Goal: Task Accomplishment & Management: Complete application form

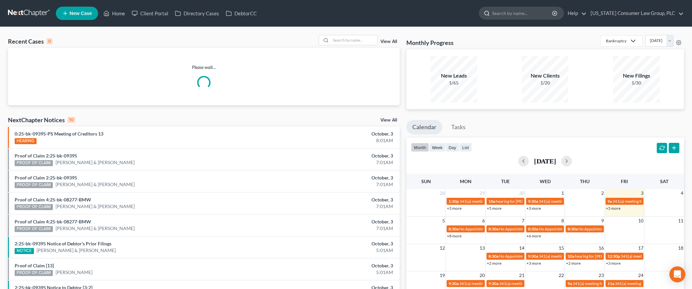
click at [514, 10] on input "search" at bounding box center [522, 13] width 61 height 12
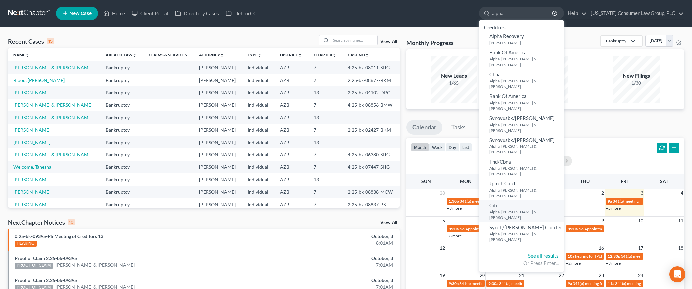
type input "alpha"
click at [514, 200] on link "Citi Alpha, Francis & Patricia" at bounding box center [521, 211] width 85 height 22
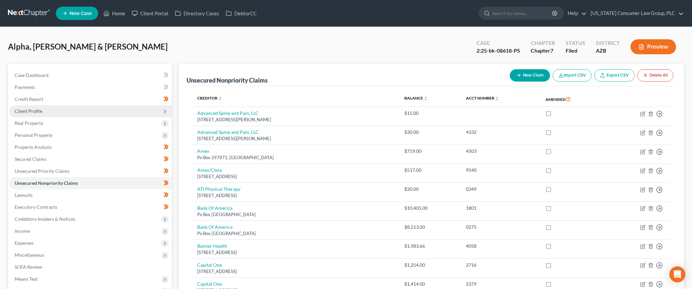
click at [36, 111] on span "Client Profile" at bounding box center [29, 111] width 28 height 6
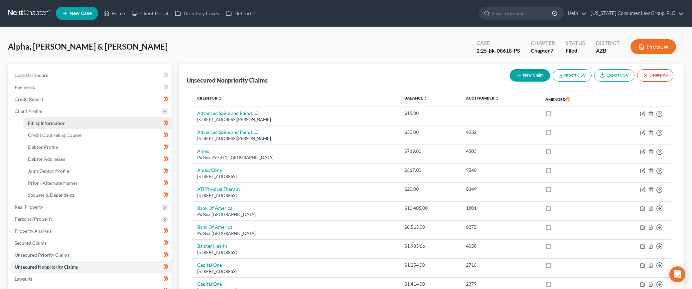
click at [43, 124] on span "Filing Information" at bounding box center [47, 123] width 38 height 6
select select "1"
select select "0"
select select "3"
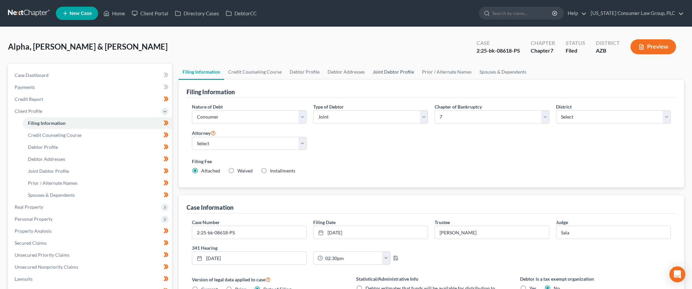
click at [390, 69] on link "Joint Debtor Profile" at bounding box center [393, 72] width 49 height 16
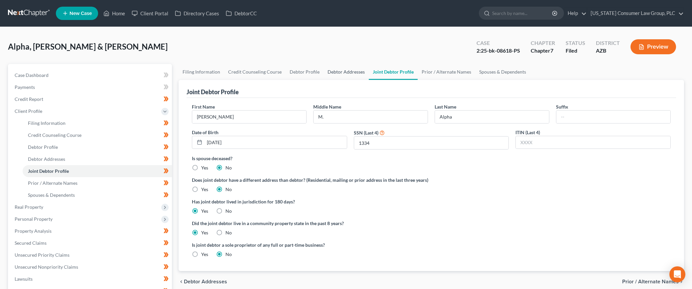
click at [347, 71] on link "Debtor Addresses" at bounding box center [346, 72] width 45 height 16
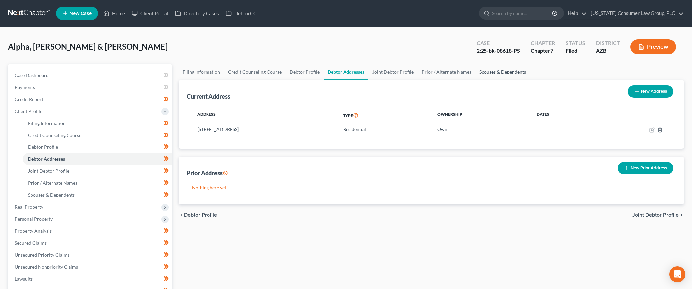
click at [481, 71] on link "Spouses & Dependents" at bounding box center [502, 72] width 55 height 16
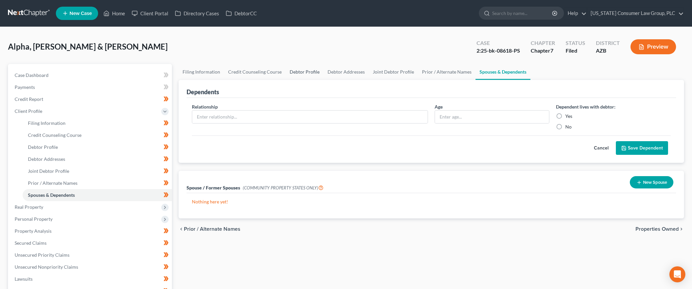
click at [295, 69] on link "Debtor Profile" at bounding box center [305, 72] width 38 height 16
select select "1"
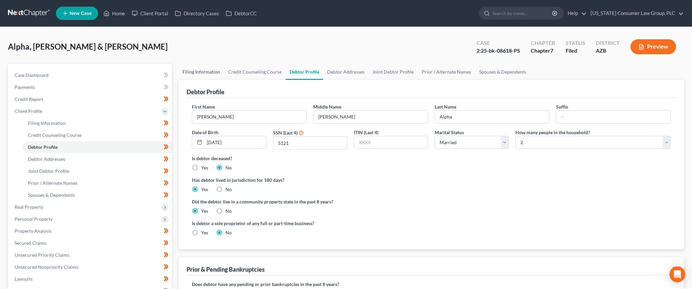
click at [196, 68] on link "Filing Information" at bounding box center [202, 72] width 46 height 16
select select "1"
select select "0"
select select "4"
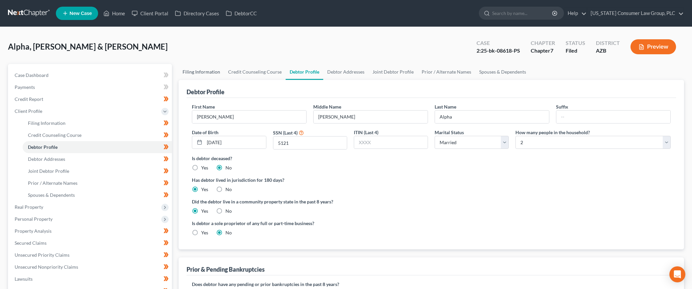
select select "0"
select select "3"
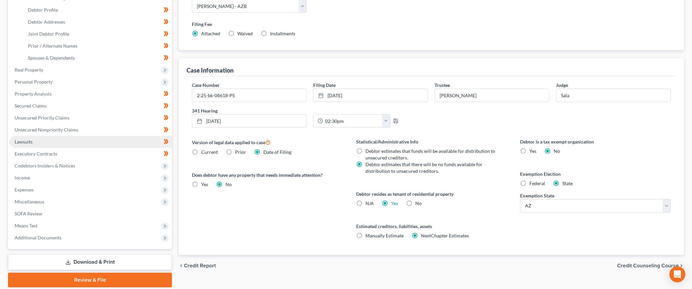
scroll to position [144, 0]
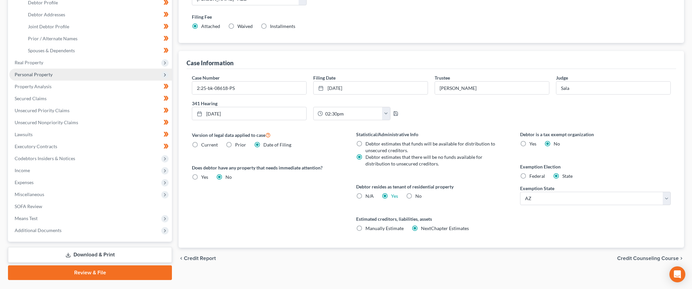
click at [48, 71] on span "Personal Property" at bounding box center [90, 74] width 163 height 12
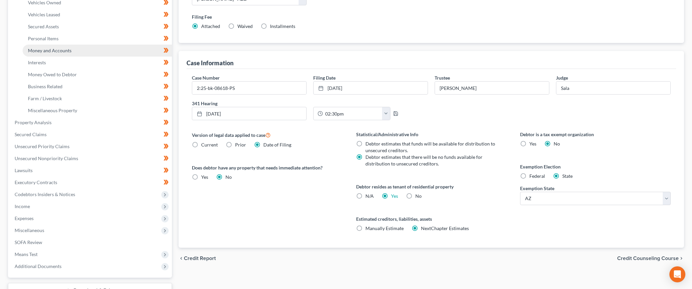
click at [50, 48] on span "Money and Accounts" at bounding box center [50, 51] width 44 height 6
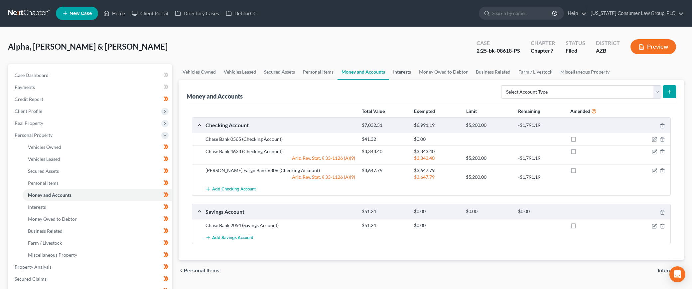
click at [396, 70] on link "Interests" at bounding box center [402, 72] width 26 height 16
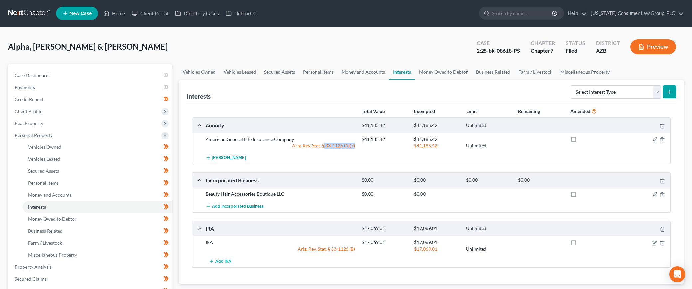
drag, startPoint x: 323, startPoint y: 145, endPoint x: 357, endPoint y: 146, distance: 33.9
click at [357, 146] on div "Ariz. Rev. Stat. § 33-1126 (A)(7)" at bounding box center [280, 145] width 156 height 7
click at [35, 112] on span "Client Profile" at bounding box center [29, 111] width 28 height 6
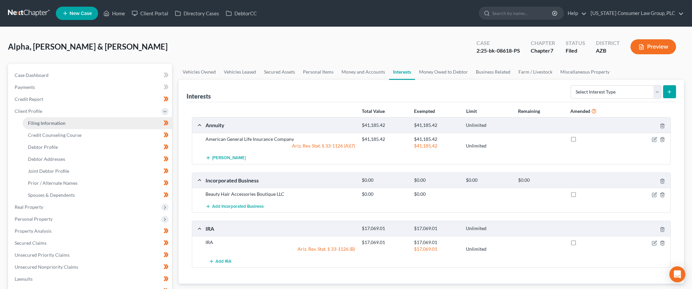
scroll to position [139, 0]
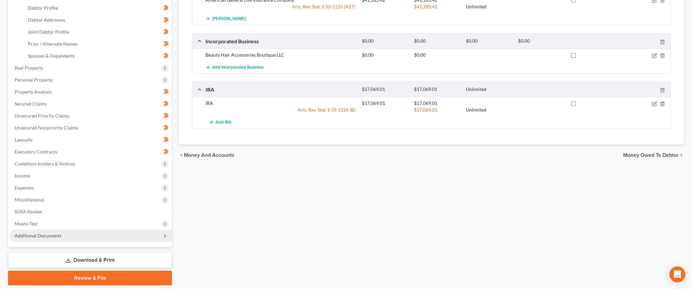
click at [41, 237] on span "Additional Documents" at bounding box center [38, 235] width 47 height 6
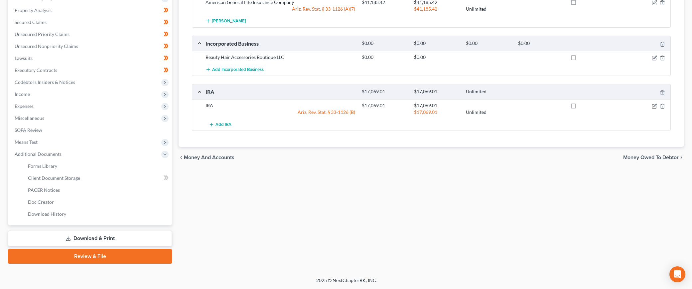
scroll to position [136, 0]
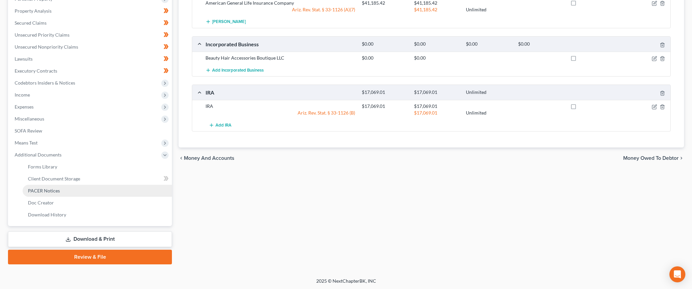
click at [46, 189] on span "PACER Notices" at bounding box center [44, 191] width 32 height 6
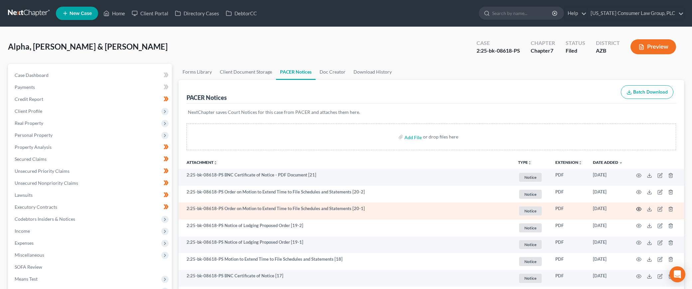
click at [637, 208] on icon "button" at bounding box center [638, 208] width 5 height 5
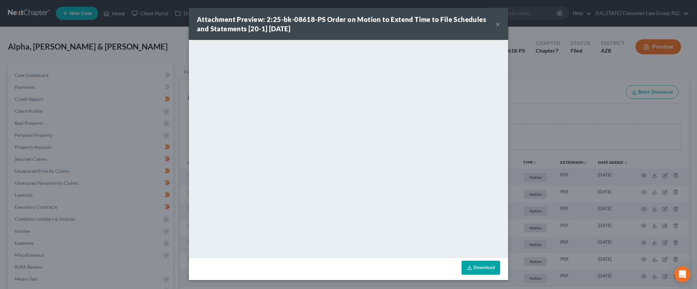
click at [500, 25] on div "Attachment Preview: 2:25-bk-08618-PS Order on Motion to Extend Time to File Sch…" at bounding box center [348, 24] width 319 height 32
click at [497, 23] on button "×" at bounding box center [497, 24] width 5 height 8
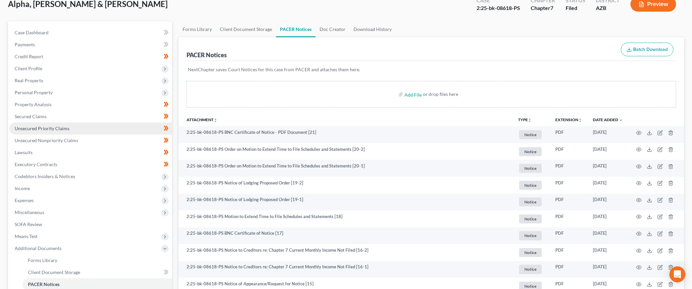
scroll to position [46, 0]
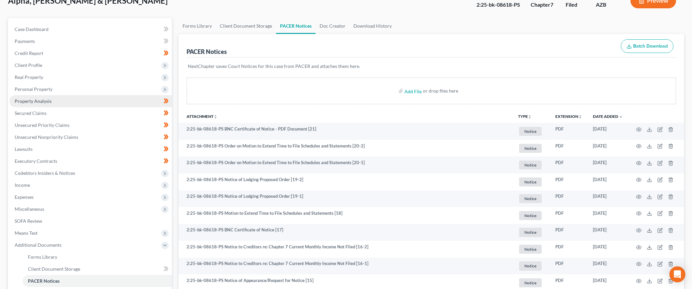
click at [32, 97] on link "Property Analysis" at bounding box center [90, 101] width 163 height 12
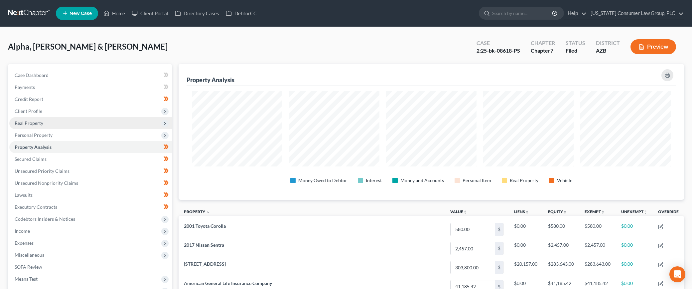
click at [32, 122] on span "Real Property" at bounding box center [29, 123] width 29 height 6
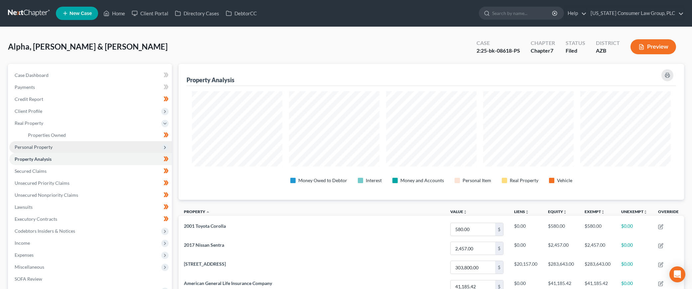
click at [30, 147] on span "Personal Property" at bounding box center [34, 147] width 38 height 6
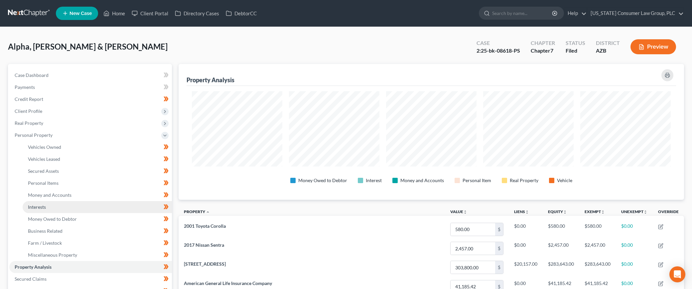
drag, startPoint x: 34, startPoint y: 205, endPoint x: 40, endPoint y: 204, distance: 6.5
click at [34, 205] on span "Interests" at bounding box center [37, 207] width 18 height 6
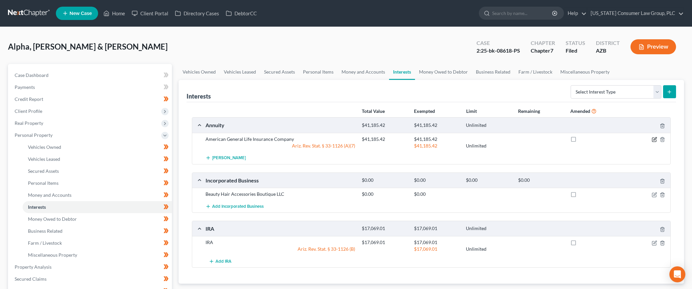
click at [654, 140] on icon "button" at bounding box center [654, 138] width 3 height 3
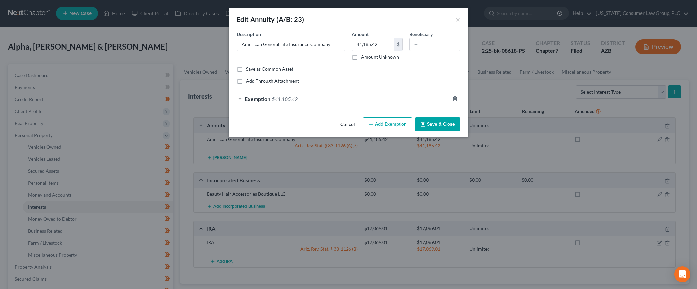
click at [255, 101] on span "Exemption" at bounding box center [258, 98] width 26 height 6
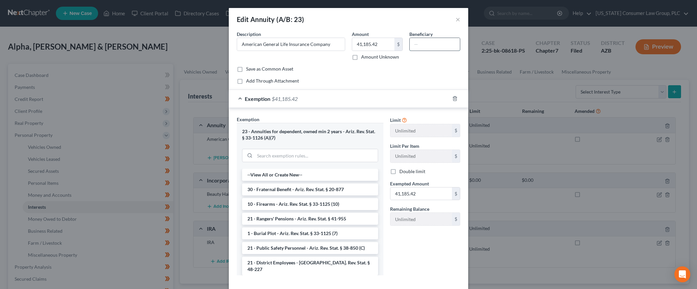
click at [418, 45] on input "text" at bounding box center [435, 44] width 50 height 13
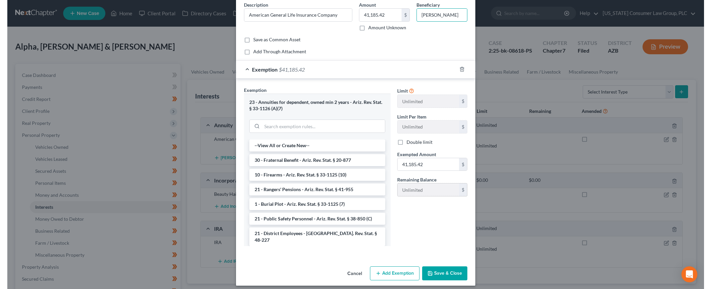
scroll to position [34, 0]
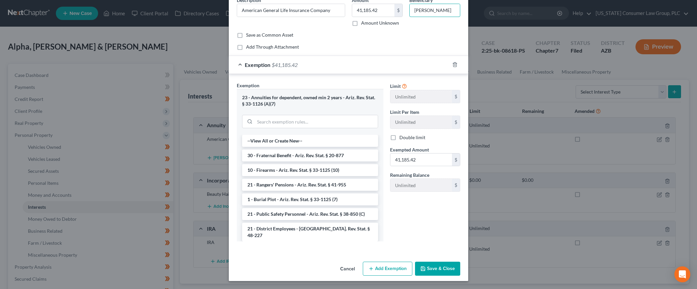
type input "Patricia Alpha"
click at [433, 266] on button "Save & Close" at bounding box center [437, 268] width 45 height 14
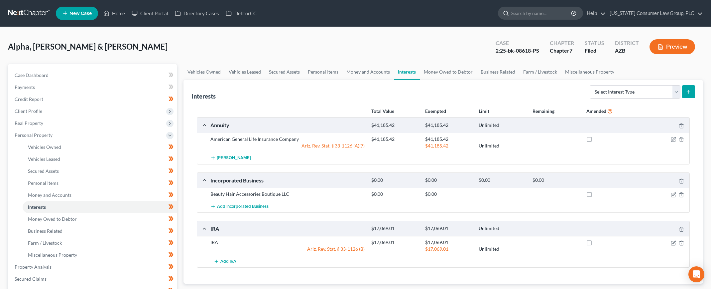
click at [511, 12] on div at bounding box center [504, 13] width 13 height 12
click at [530, 17] on input "search" at bounding box center [541, 13] width 61 height 12
click at [19, 14] on link at bounding box center [29, 13] width 43 height 12
click at [30, 13] on link at bounding box center [29, 13] width 43 height 12
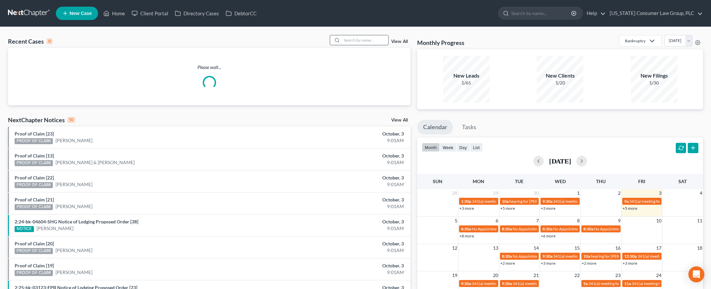
click at [367, 41] on input "search" at bounding box center [365, 40] width 47 height 10
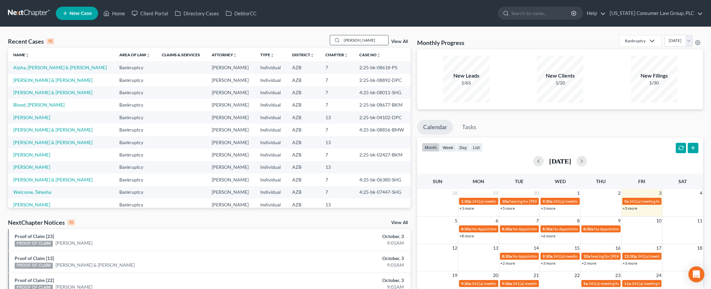
type input "[PERSON_NAME]"
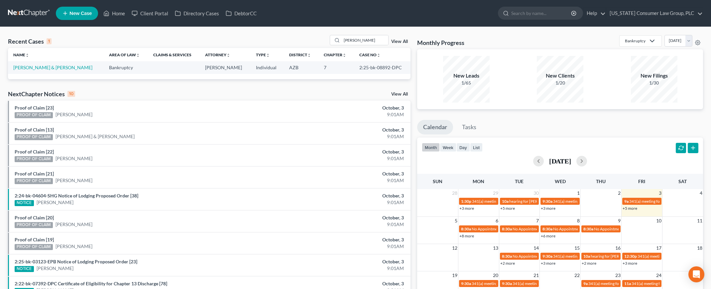
click at [26, 71] on td "[PERSON_NAME] & [PERSON_NAME]" at bounding box center [56, 67] width 96 height 12
click at [28, 67] on link "[PERSON_NAME] & [PERSON_NAME]" at bounding box center [52, 68] width 79 height 6
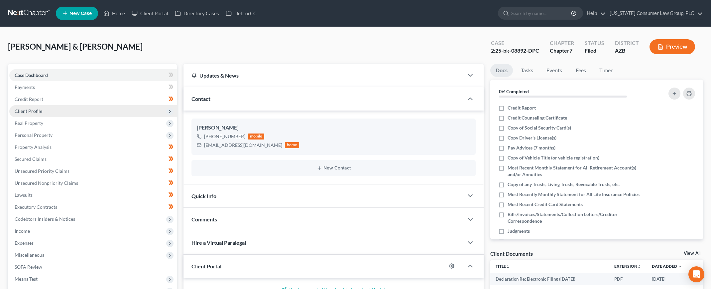
click at [32, 110] on span "Client Profile" at bounding box center [29, 111] width 28 height 6
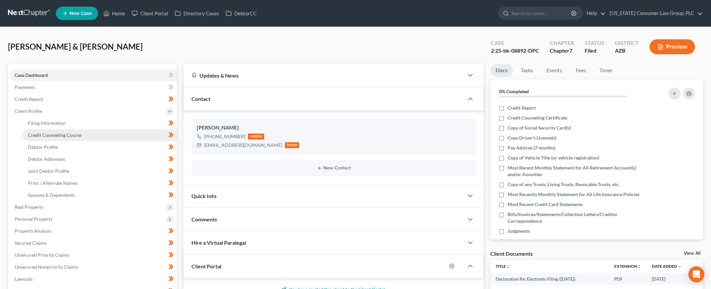
click at [56, 132] on span "Credit Counseling Course" at bounding box center [55, 135] width 54 height 6
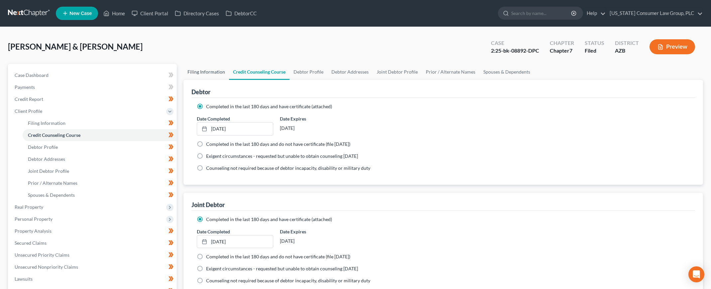
click at [208, 73] on link "Filing Information" at bounding box center [207, 72] width 46 height 16
select select "1"
select select "0"
select select "3"
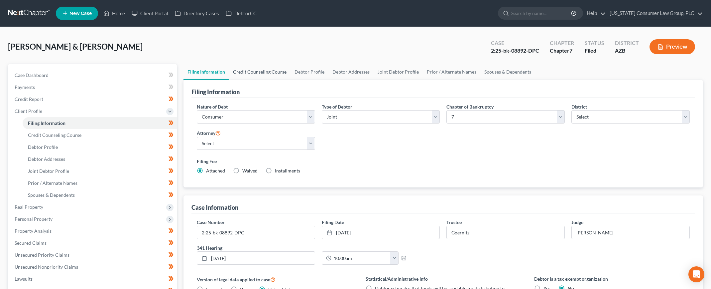
click at [262, 77] on link "Credit Counseling Course" at bounding box center [260, 72] width 62 height 16
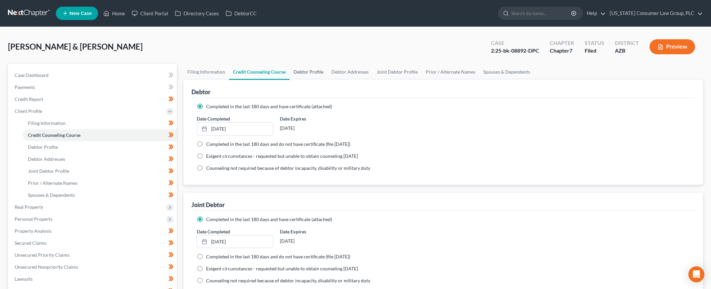
click at [305, 74] on link "Debtor Profile" at bounding box center [309, 72] width 38 height 16
select select "1"
select select "4"
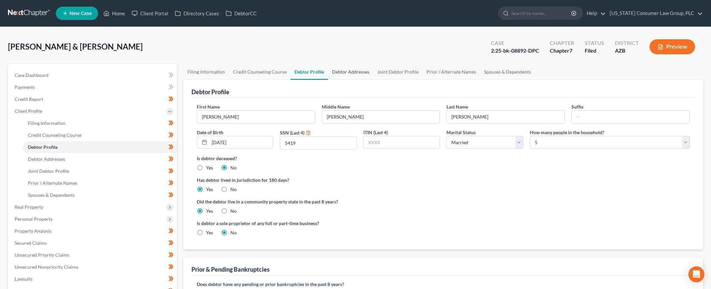
click at [337, 69] on link "Debtor Addresses" at bounding box center [350, 72] width 45 height 16
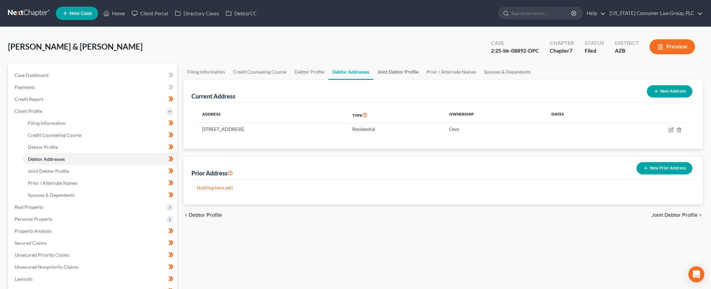
click at [394, 70] on link "Joint Debtor Profile" at bounding box center [397, 72] width 49 height 16
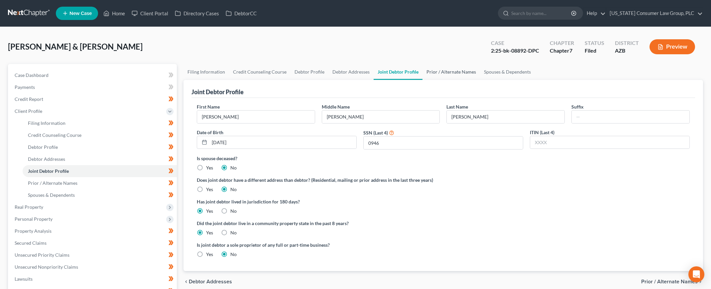
click at [443, 68] on link "Prior / Alternate Names" at bounding box center [452, 72] width 58 height 16
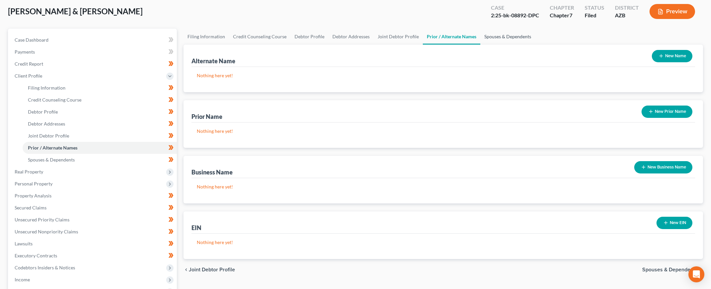
drag, startPoint x: 491, startPoint y: 38, endPoint x: 459, endPoint y: 43, distance: 32.6
click at [490, 38] on link "Spouses & Dependents" at bounding box center [507, 37] width 55 height 16
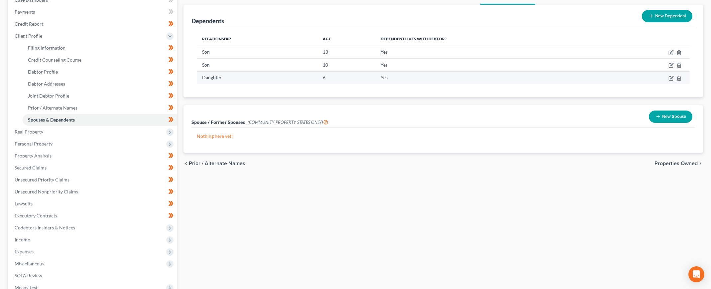
scroll to position [76, 0]
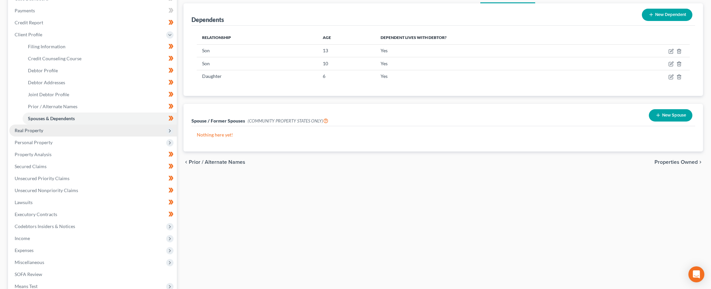
click at [46, 130] on span "Real Property" at bounding box center [93, 130] width 168 height 12
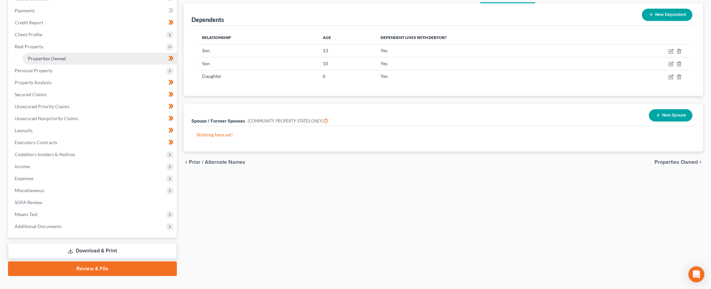
click at [47, 59] on span "Properties Owned" at bounding box center [47, 59] width 38 height 6
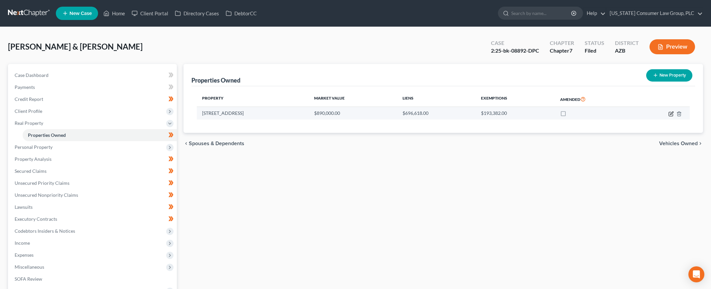
click at [670, 114] on icon "button" at bounding box center [671, 112] width 3 height 3
select select "3"
select select "0"
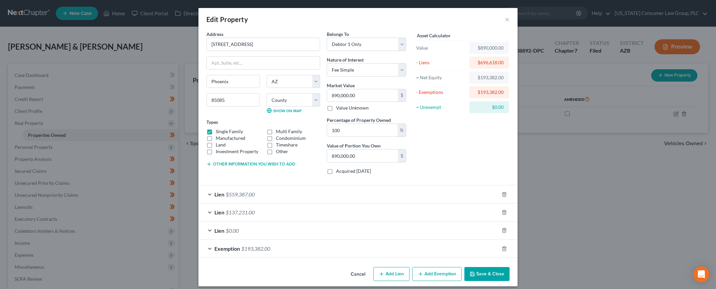
click at [215, 214] on span "Lien" at bounding box center [219, 212] width 10 height 6
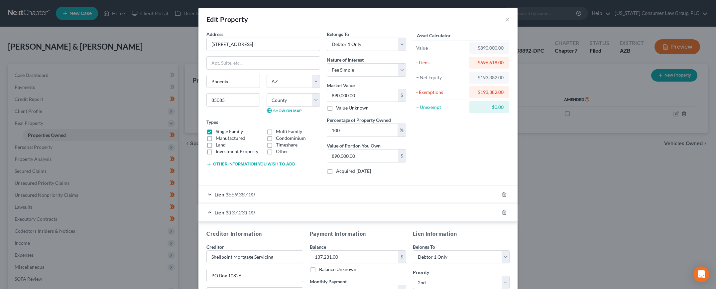
click at [215, 213] on span "Lien" at bounding box center [219, 212] width 10 height 6
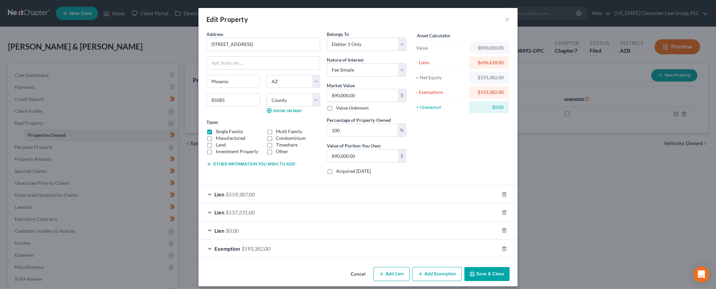
click at [217, 193] on span "Lien" at bounding box center [219, 194] width 10 height 6
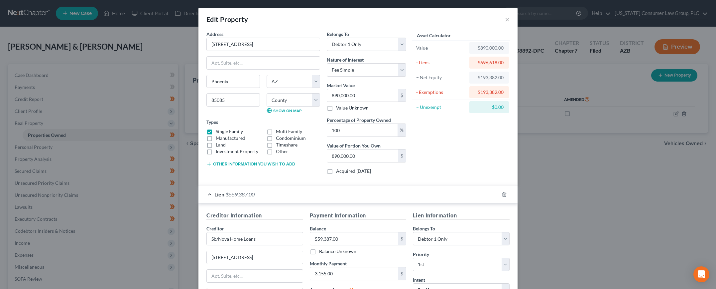
click at [217, 193] on span "Lien" at bounding box center [219, 194] width 10 height 6
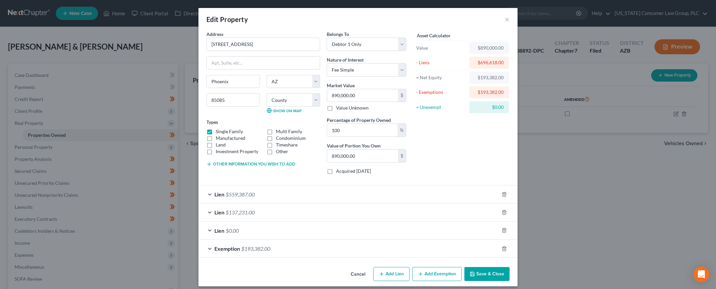
click at [218, 230] on span "Lien" at bounding box center [219, 230] width 10 height 6
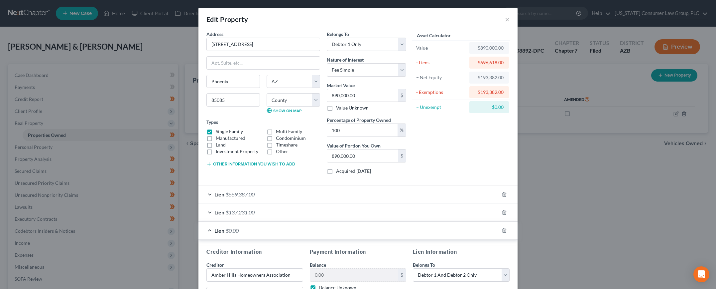
click at [218, 230] on span "Lien" at bounding box center [219, 230] width 10 height 6
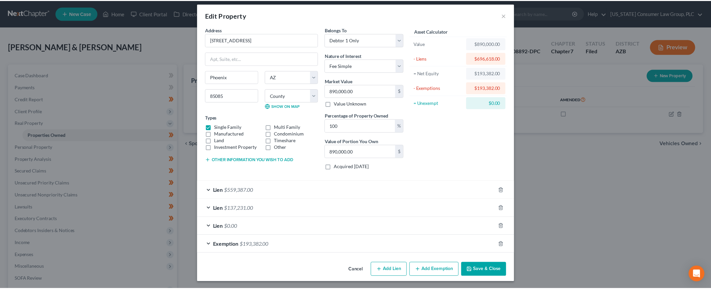
scroll to position [5, 0]
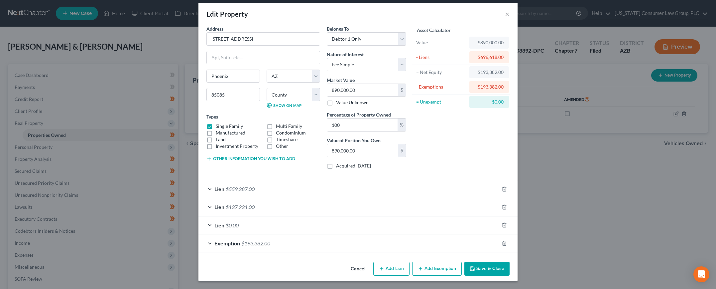
click at [481, 266] on button "Save & Close" at bounding box center [487, 268] width 45 height 14
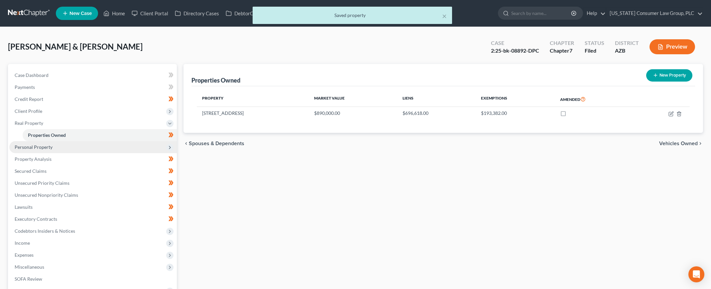
click at [48, 149] on span "Personal Property" at bounding box center [34, 147] width 38 height 6
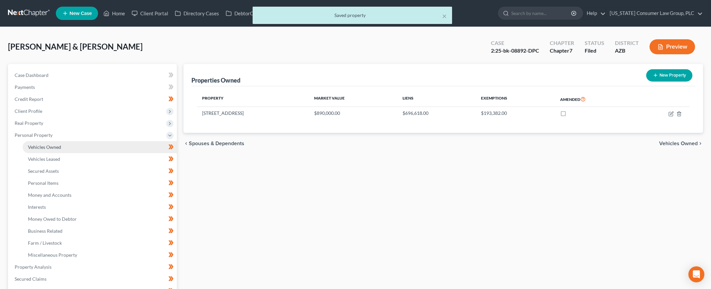
drag, startPoint x: 49, startPoint y: 149, endPoint x: 59, endPoint y: 148, distance: 9.7
click at [49, 149] on span "Vehicles Owned" at bounding box center [44, 147] width 33 height 6
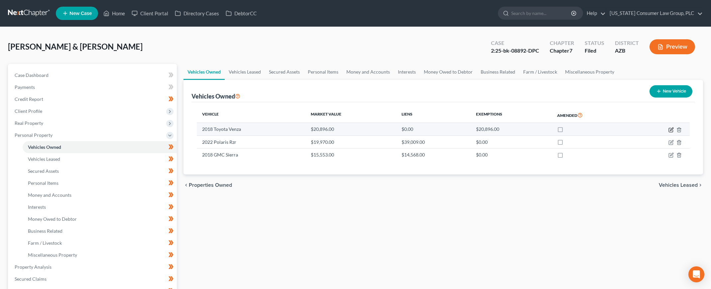
click at [671, 129] on icon "button" at bounding box center [671, 129] width 5 height 5
select select "0"
select select "8"
select select "3"
select select "2"
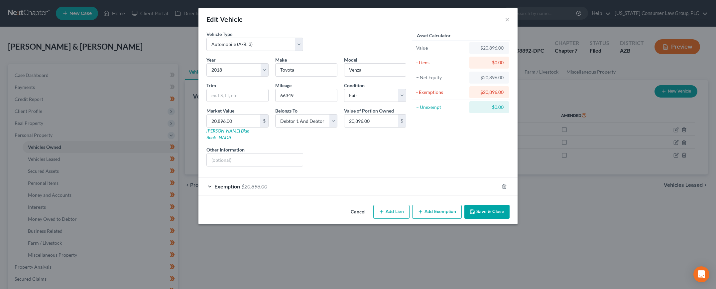
click at [488, 204] on button "Save & Close" at bounding box center [487, 211] width 45 height 14
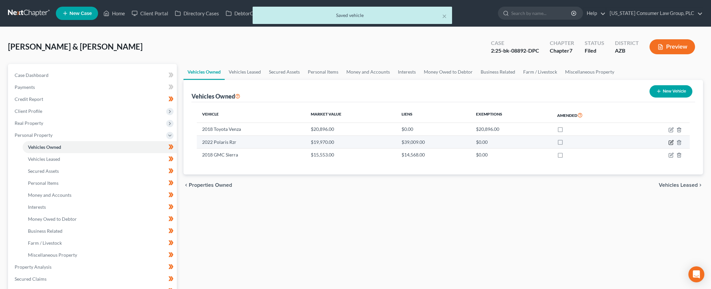
click at [672, 142] on icon "button" at bounding box center [671, 141] width 3 height 3
select select "6"
select select "4"
select select "3"
select select "2"
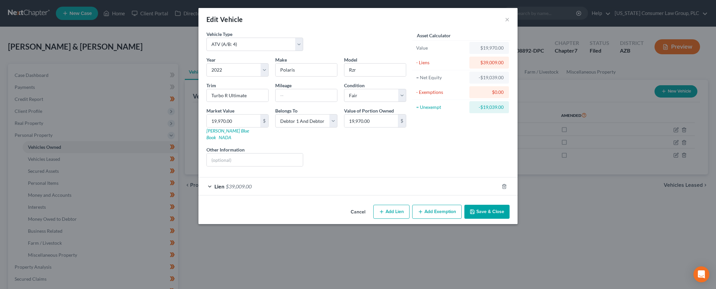
click at [489, 208] on button "Save & Close" at bounding box center [487, 211] width 45 height 14
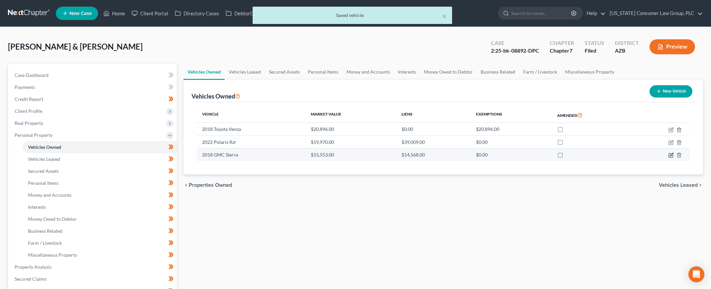
click at [669, 156] on icon "button" at bounding box center [671, 154] width 5 height 5
select select "0"
select select "8"
select select "3"
select select "2"
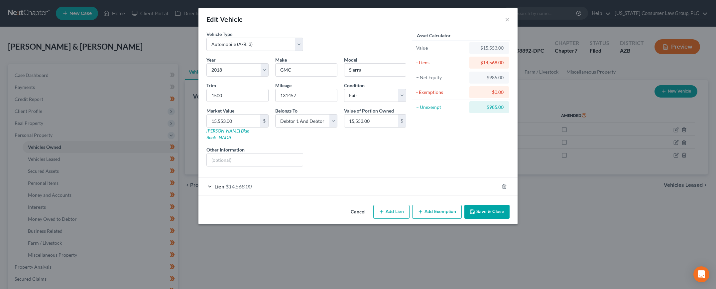
click at [494, 204] on button "Save & Close" at bounding box center [487, 211] width 45 height 14
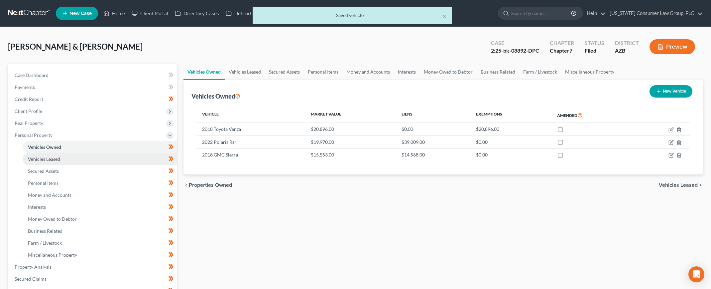
click at [62, 160] on link "Vehicles Leased" at bounding box center [100, 159] width 154 height 12
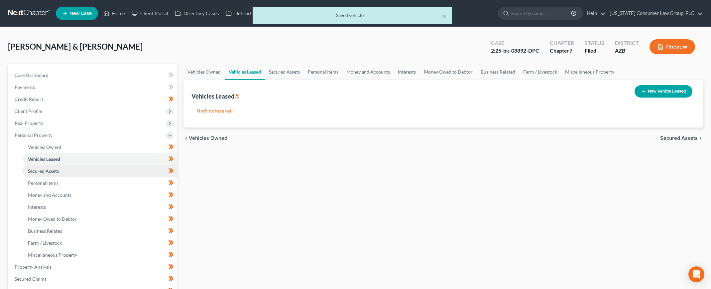
click at [55, 166] on link "Secured Assets" at bounding box center [100, 171] width 154 height 12
click at [316, 71] on link "Personal Items" at bounding box center [323, 72] width 39 height 16
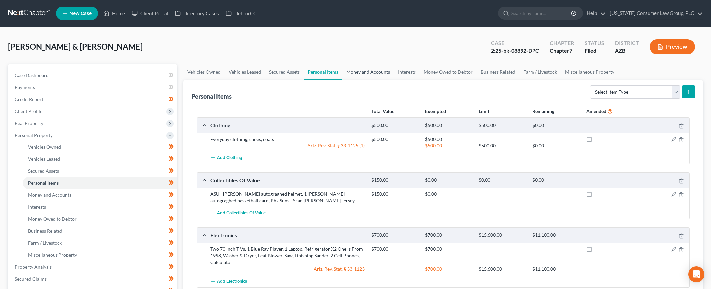
click at [376, 74] on link "Money and Accounts" at bounding box center [368, 72] width 52 height 16
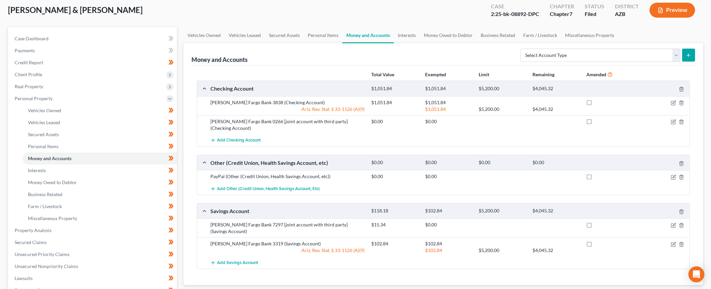
scroll to position [39, 0]
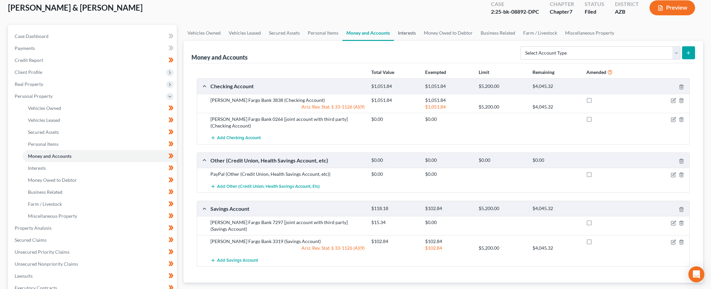
click at [408, 31] on link "Interests" at bounding box center [407, 33] width 26 height 16
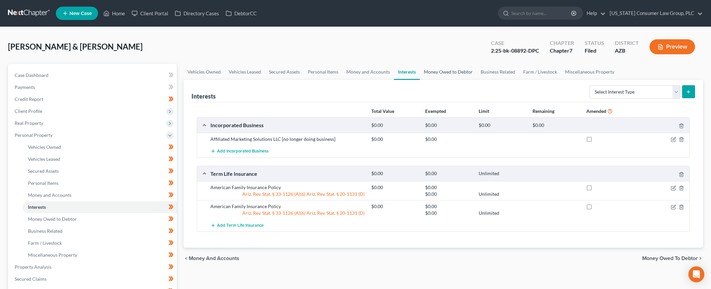
click at [438, 71] on link "Money Owed to Debtor" at bounding box center [448, 72] width 57 height 16
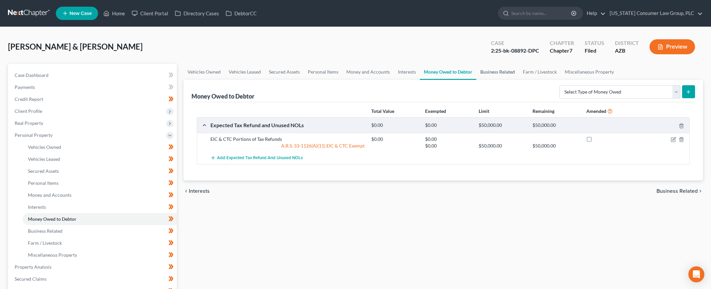
click at [504, 72] on link "Business Related" at bounding box center [497, 72] width 43 height 16
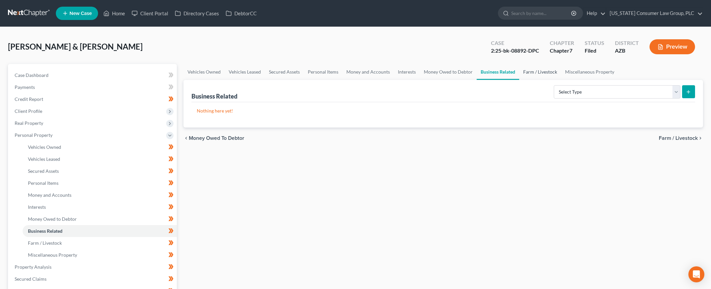
click at [542, 73] on link "Farm / Livestock" at bounding box center [540, 72] width 42 height 16
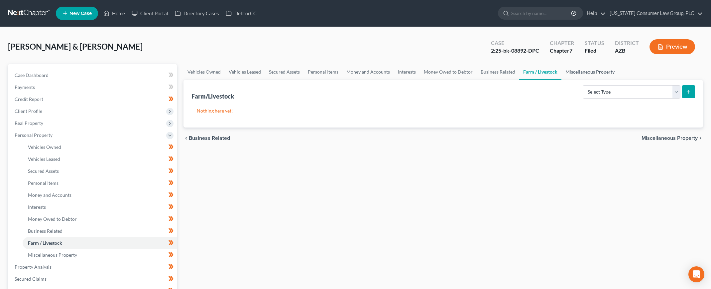
click at [578, 74] on link "Miscellaneous Property" at bounding box center [590, 72] width 57 height 16
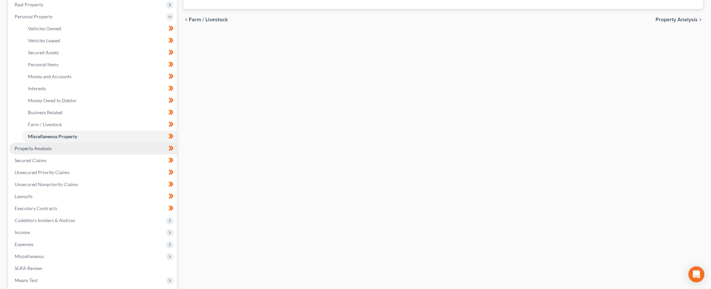
click at [44, 147] on span "Property Analysis" at bounding box center [33, 148] width 37 height 6
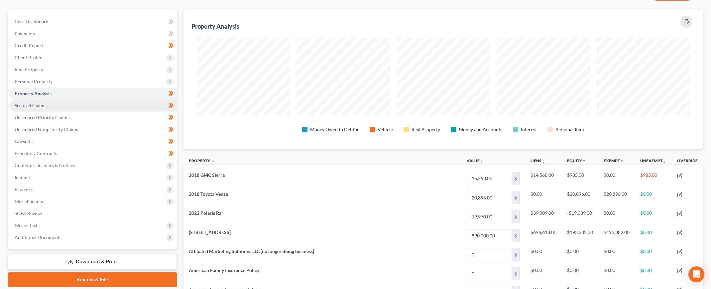
drag, startPoint x: 40, startPoint y: 106, endPoint x: 50, endPoint y: 108, distance: 10.7
click at [40, 106] on span "Secured Claims" at bounding box center [31, 105] width 32 height 6
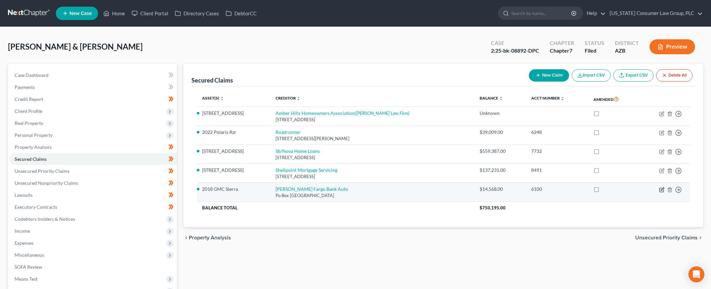
click at [662, 188] on icon "button" at bounding box center [662, 188] width 3 height 3
select select "28"
select select "0"
select select "2"
select select "0"
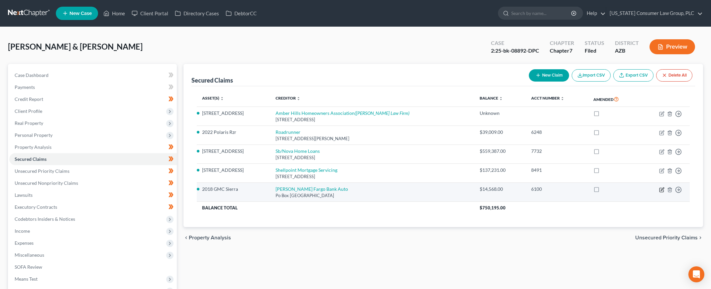
select select "0"
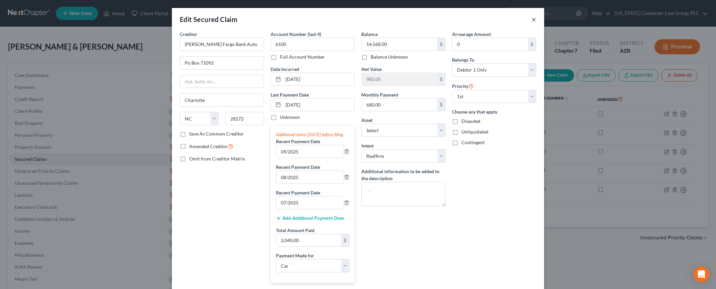
click at [532, 19] on button "×" at bounding box center [534, 19] width 5 height 8
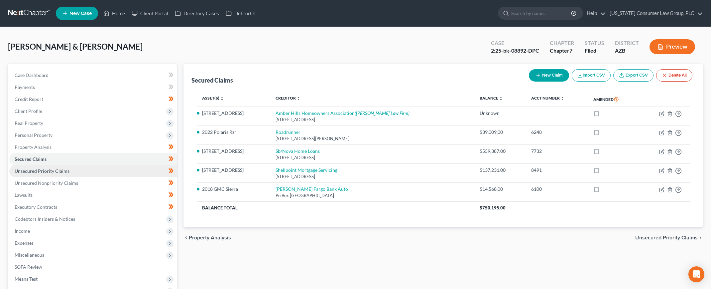
click at [32, 171] on span "Unsecured Priority Claims" at bounding box center [42, 171] width 55 height 6
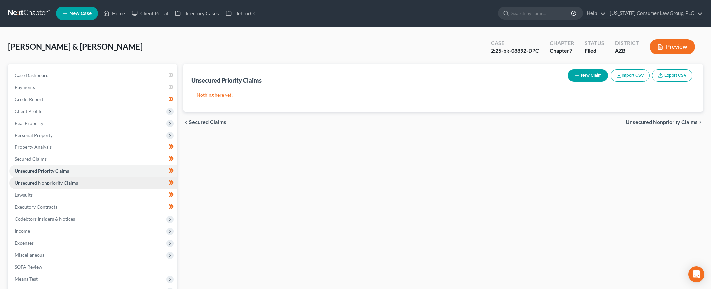
click at [36, 179] on link "Unsecured Nonpriority Claims" at bounding box center [93, 183] width 168 height 12
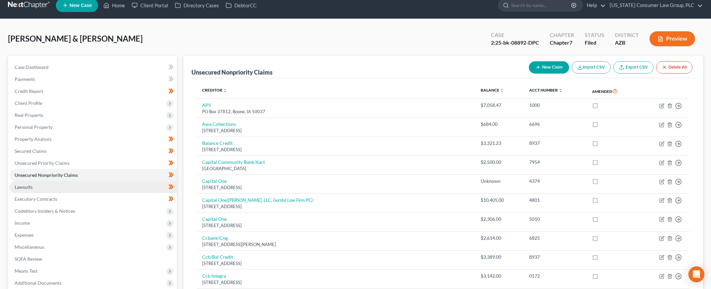
click at [33, 186] on link "Lawsuits" at bounding box center [93, 187] width 168 height 12
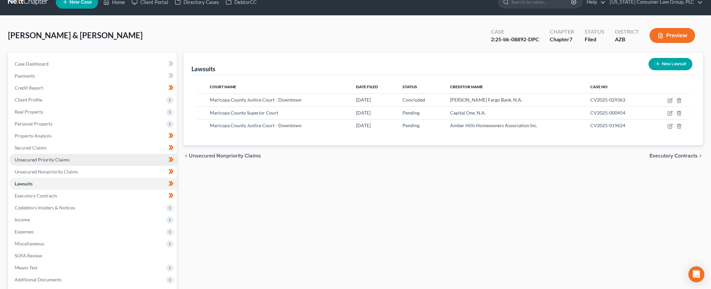
scroll to position [14, 0]
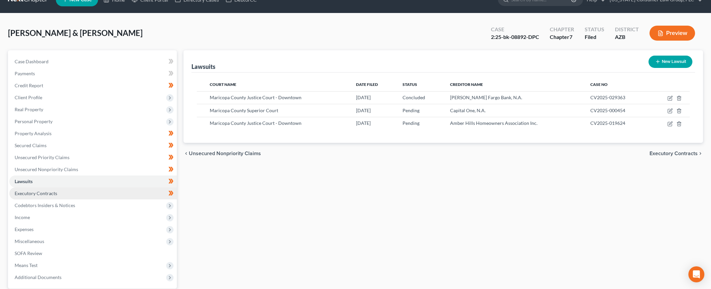
click at [34, 191] on span "Executory Contracts" at bounding box center [36, 193] width 43 height 6
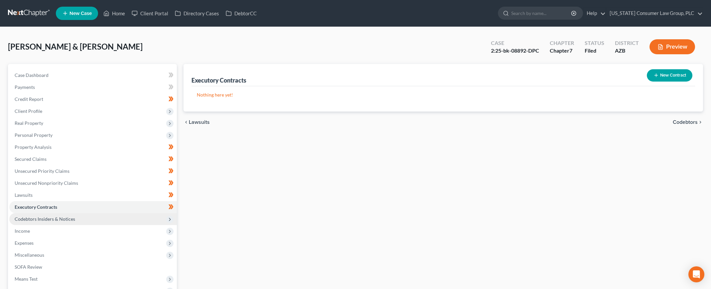
click at [36, 220] on span "Codebtors Insiders & Notices" at bounding box center [45, 219] width 61 height 6
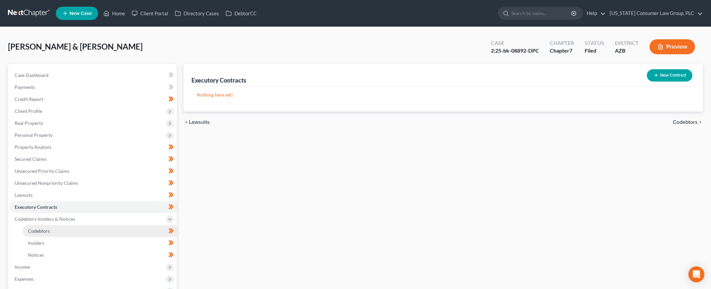
drag, startPoint x: 39, startPoint y: 229, endPoint x: 40, endPoint y: 223, distance: 5.6
click at [39, 229] on span "Codebtors" at bounding box center [39, 231] width 22 height 6
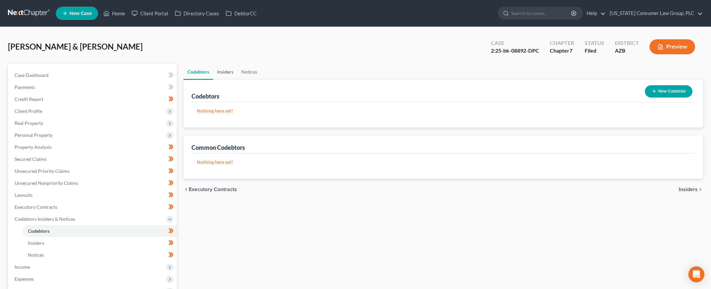
click at [216, 77] on link "Insiders" at bounding box center [225, 72] width 24 height 16
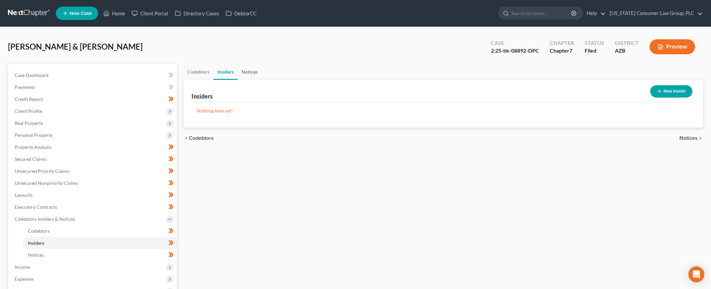
click at [251, 74] on link "Notices" at bounding box center [250, 72] width 24 height 16
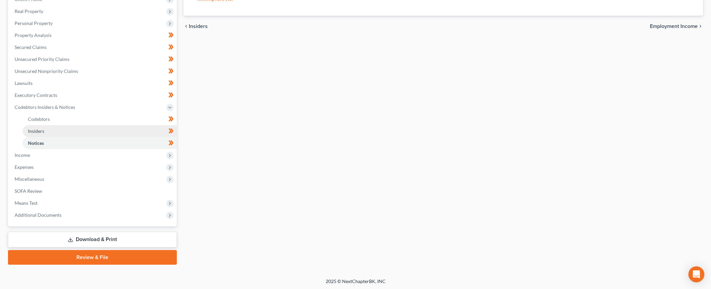
scroll to position [112, 0]
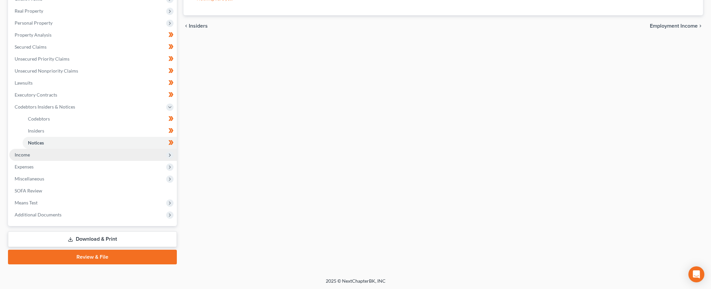
click at [33, 152] on span "Income" at bounding box center [93, 155] width 168 height 12
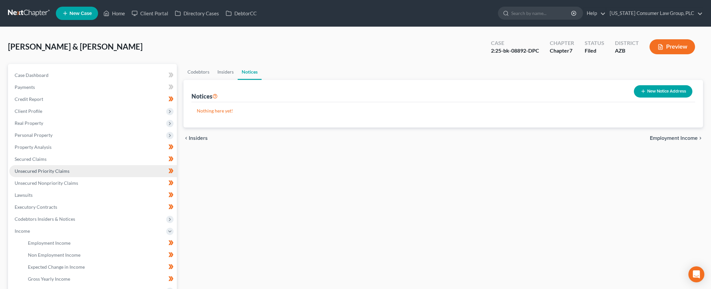
scroll to position [124, 0]
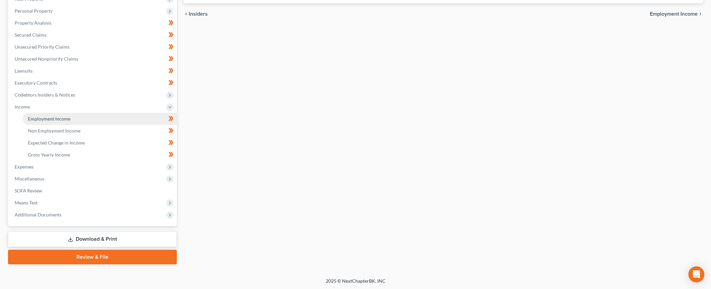
click at [36, 123] on link "Employment Income" at bounding box center [100, 119] width 154 height 12
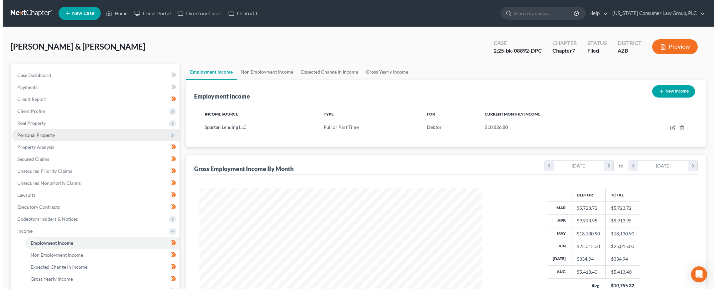
scroll to position [141, 295]
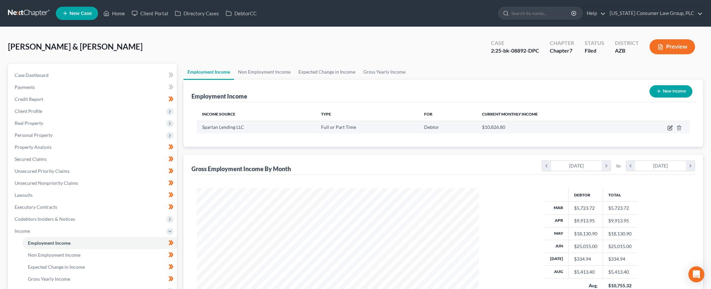
click at [670, 129] on icon "button" at bounding box center [670, 127] width 5 height 5
select select "0"
select select "3"
select select "1"
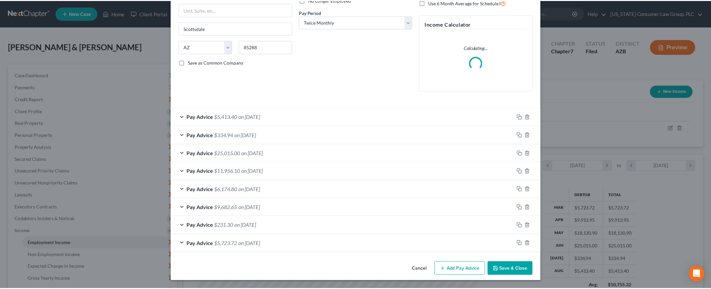
scroll to position [0, 0]
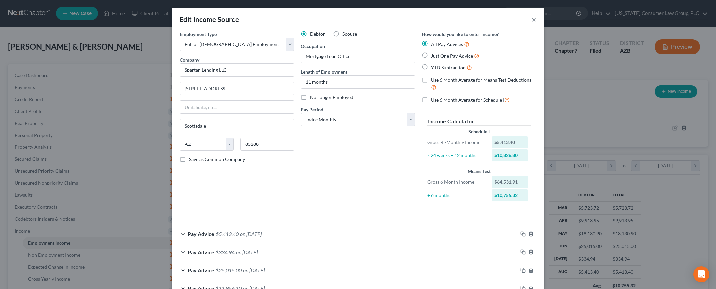
click at [532, 20] on button "×" at bounding box center [534, 19] width 5 height 8
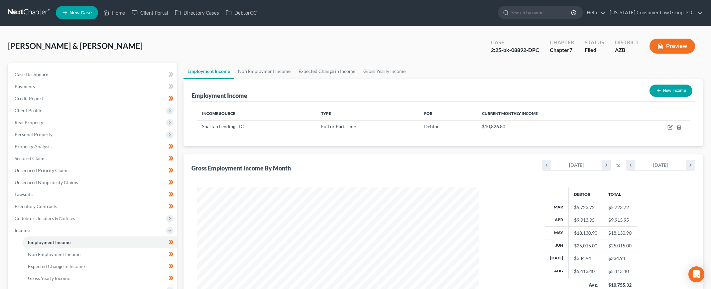
scroll to position [1, 0]
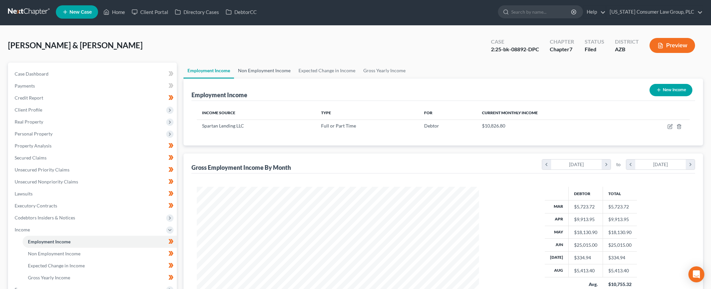
click at [259, 74] on link "Non Employment Income" at bounding box center [264, 71] width 61 height 16
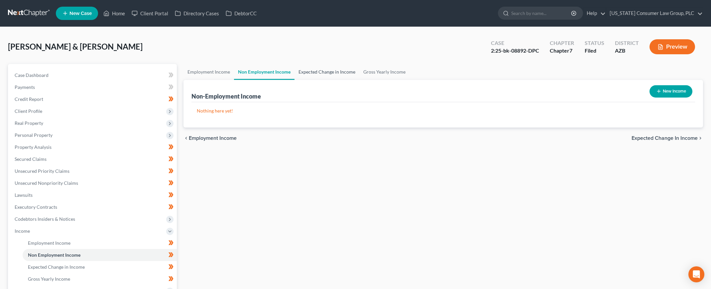
click at [309, 70] on link "Expected Change in Income" at bounding box center [327, 72] width 65 height 16
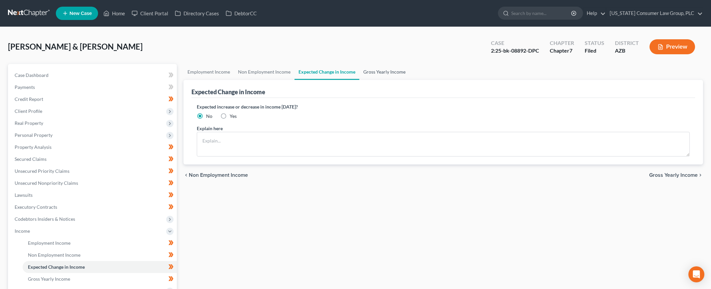
click at [385, 72] on link "Gross Yearly Income" at bounding box center [384, 72] width 50 height 16
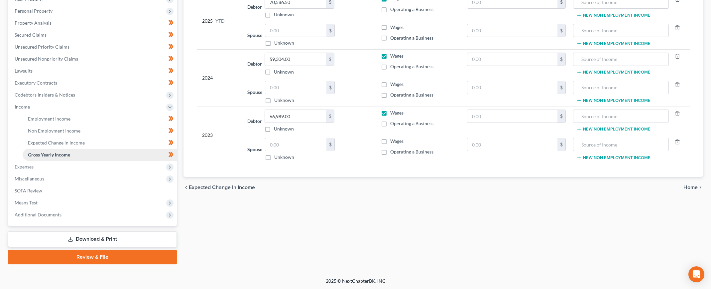
scroll to position [124, 0]
click at [38, 164] on span "Expenses" at bounding box center [93, 167] width 168 height 12
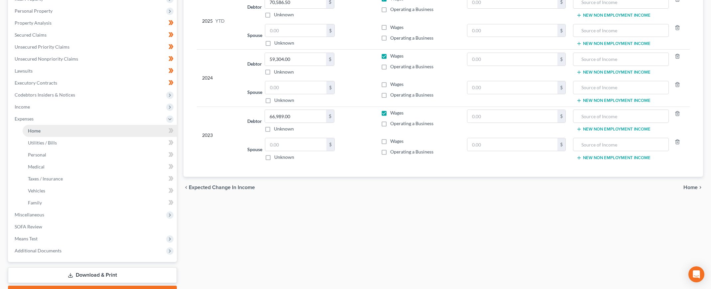
click at [40, 130] on link "Home" at bounding box center [100, 131] width 154 height 12
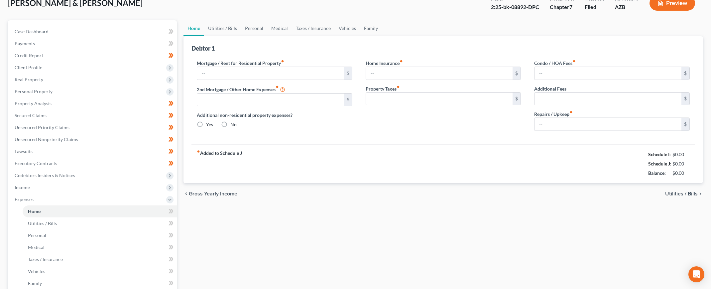
type input "3,155.00"
type input "1,129.00"
radio input "true"
type input "0.00"
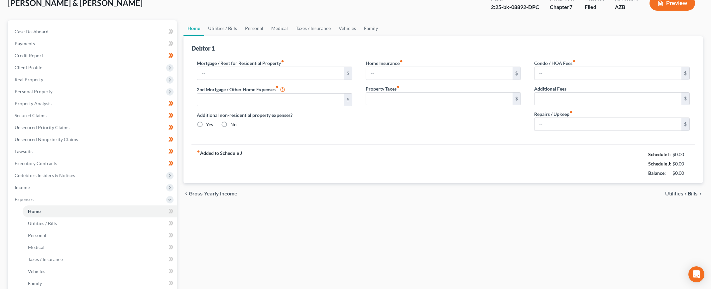
type input "94.00"
type input "0.00"
type input "200.00"
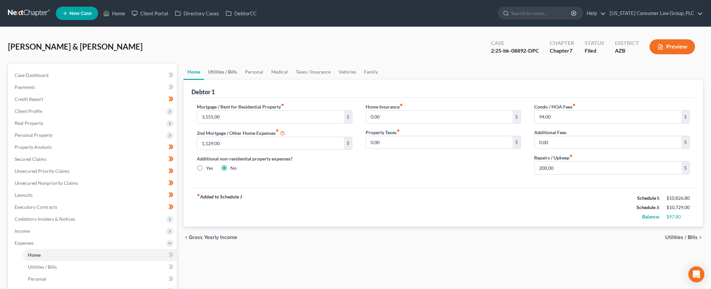
click at [217, 70] on link "Utilities / Bills" at bounding box center [222, 72] width 37 height 16
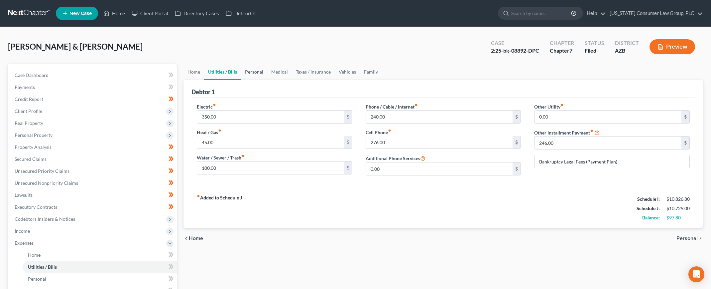
click at [256, 71] on link "Personal" at bounding box center [254, 72] width 26 height 16
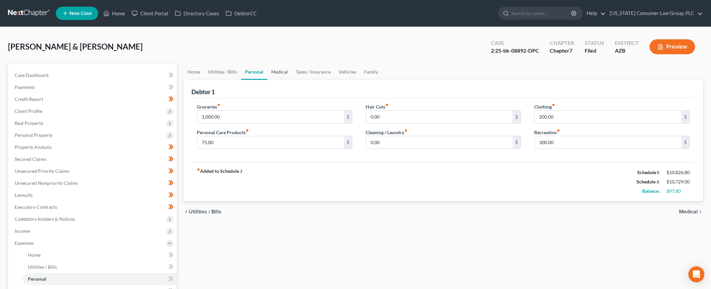
click at [282, 71] on link "Medical" at bounding box center [279, 72] width 25 height 16
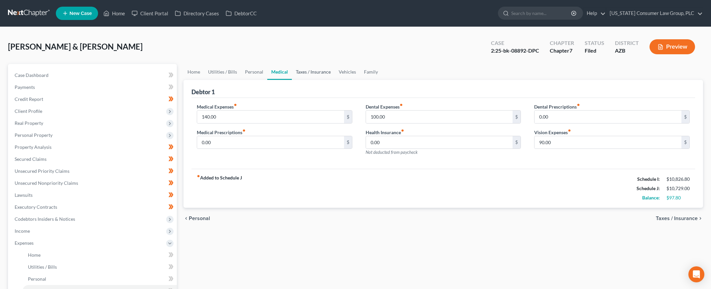
click at [303, 70] on link "Taxes / Insurance" at bounding box center [313, 72] width 43 height 16
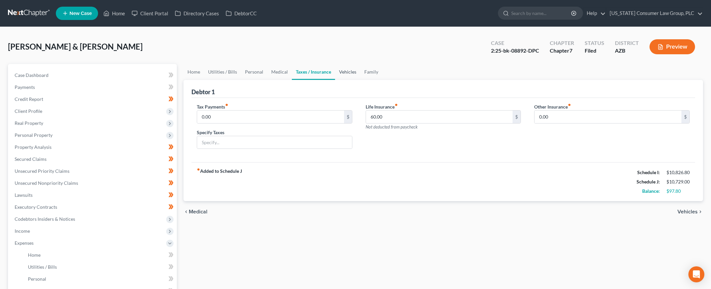
click at [350, 73] on link "Vehicles" at bounding box center [347, 72] width 25 height 16
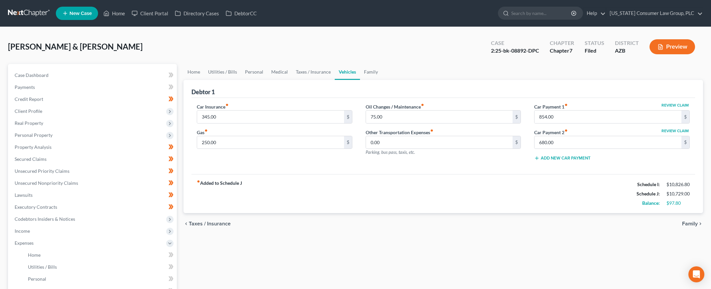
click at [380, 71] on ul "Home Utilities / Bills Personal Medical Taxes / Insurance Vehicles Family" at bounding box center [444, 72] width 520 height 16
click at [366, 73] on link "Family" at bounding box center [371, 72] width 22 height 16
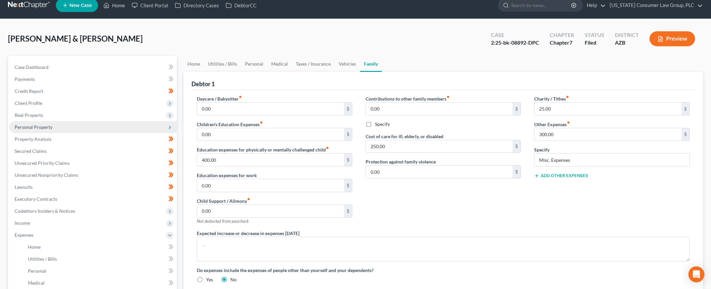
scroll to position [111, 0]
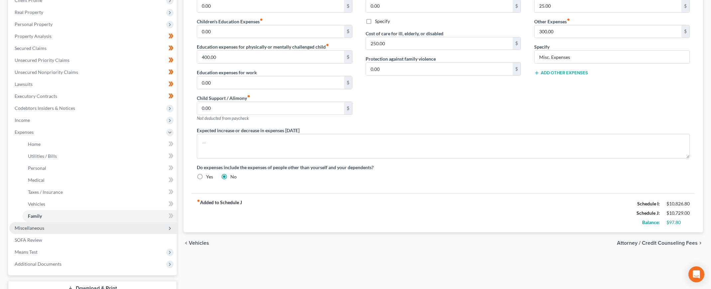
click at [39, 229] on span "Miscellaneous" at bounding box center [30, 228] width 30 height 6
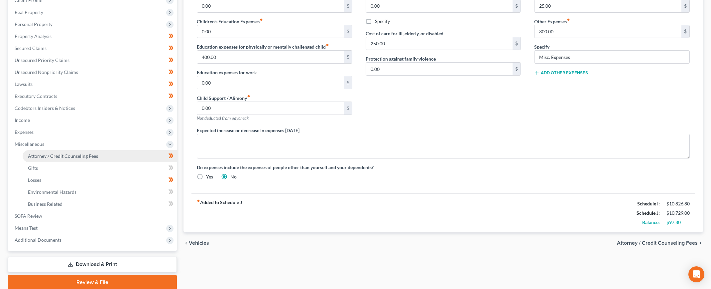
click at [60, 159] on link "Attorney / Credit Counseling Fees" at bounding box center [100, 156] width 154 height 12
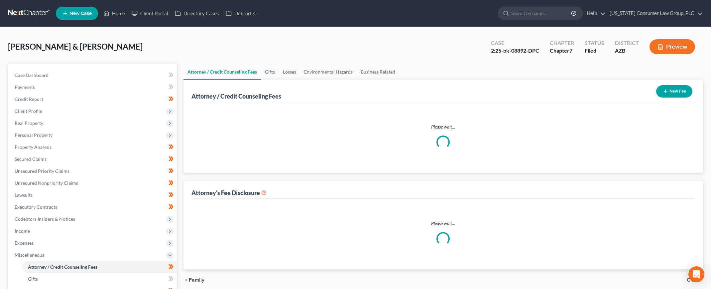
select select "7"
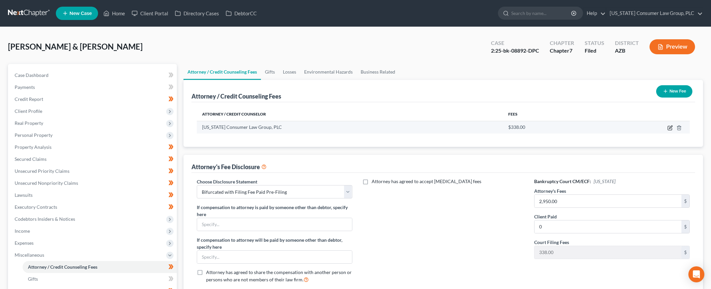
click at [670, 126] on icon "button" at bounding box center [670, 127] width 5 height 5
select select "3"
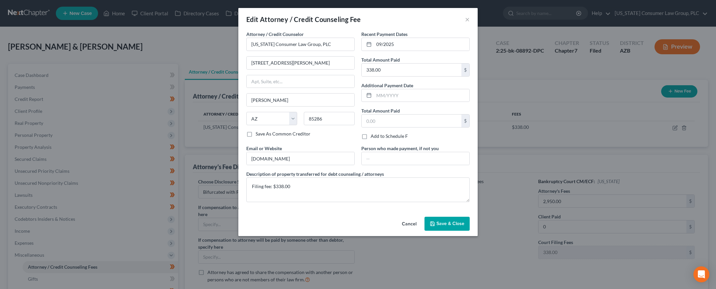
drag, startPoint x: 447, startPoint y: 225, endPoint x: 406, endPoint y: 144, distance: 90.9
click at [447, 225] on span "Save & Close" at bounding box center [451, 223] width 28 height 6
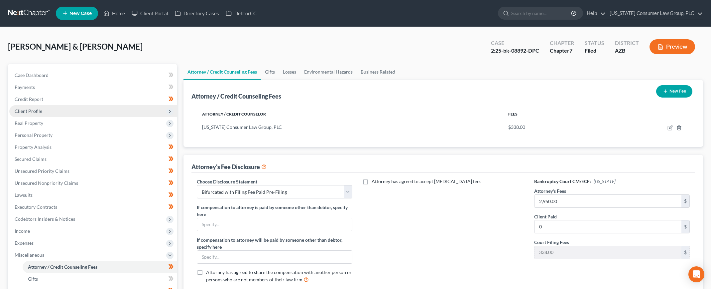
click at [41, 110] on span "Client Profile" at bounding box center [29, 111] width 28 height 6
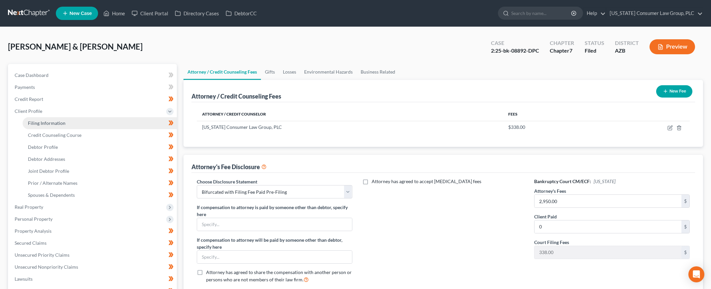
click at [42, 120] on span "Filing Information" at bounding box center [47, 123] width 38 height 6
select select "1"
select select "0"
select select "4"
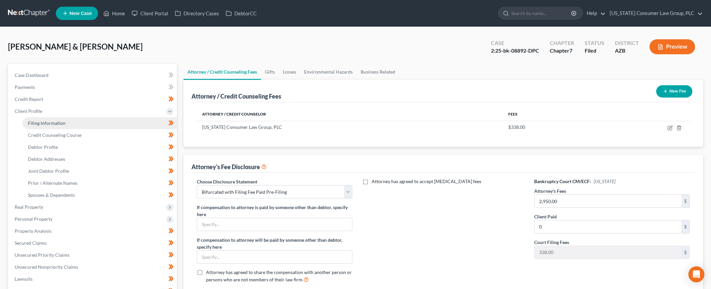
select select "0"
select select "3"
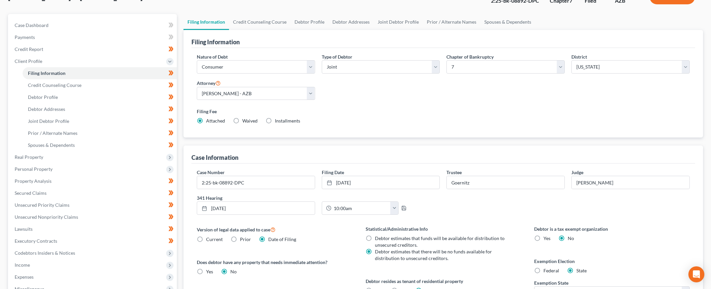
scroll to position [85, 0]
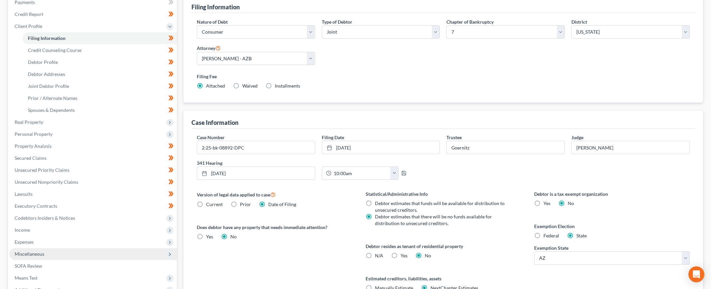
click at [36, 253] on span "Miscellaneous" at bounding box center [30, 254] width 30 height 6
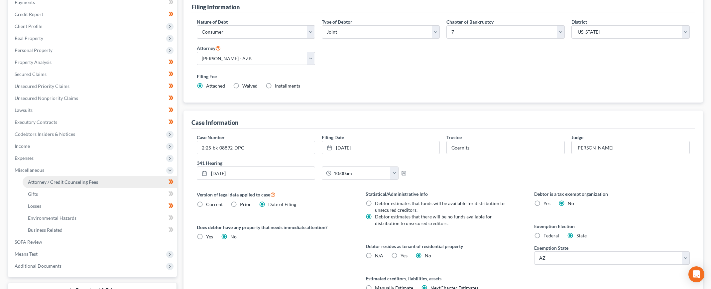
click at [50, 183] on span "Attorney / Credit Counseling Fees" at bounding box center [63, 182] width 70 height 6
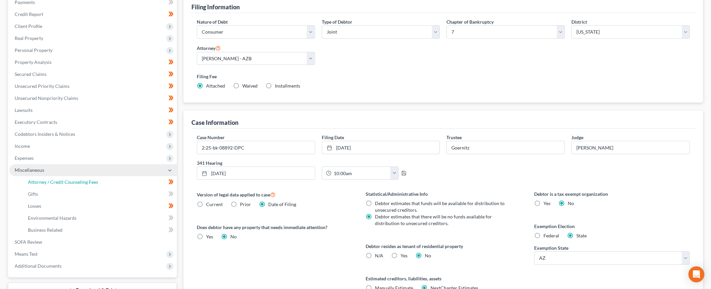
select select "7"
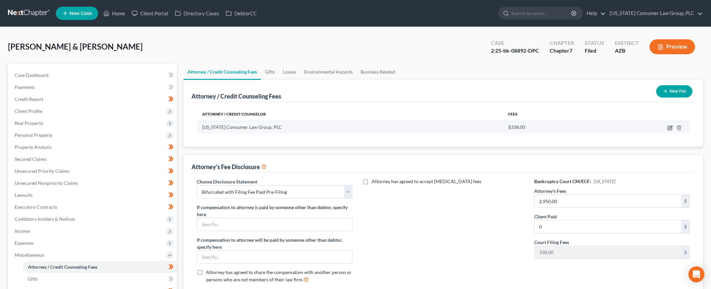
click at [671, 127] on icon "button" at bounding box center [670, 126] width 3 height 3
select select "3"
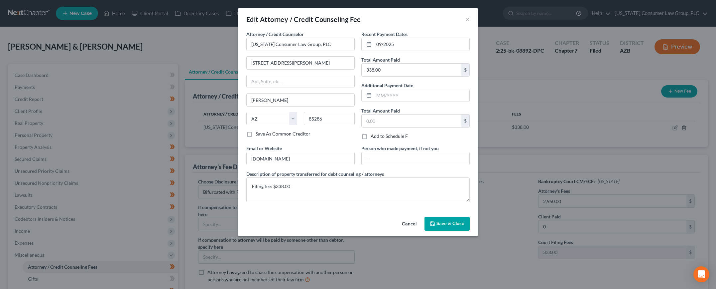
click at [446, 224] on span "Save & Close" at bounding box center [451, 223] width 28 height 6
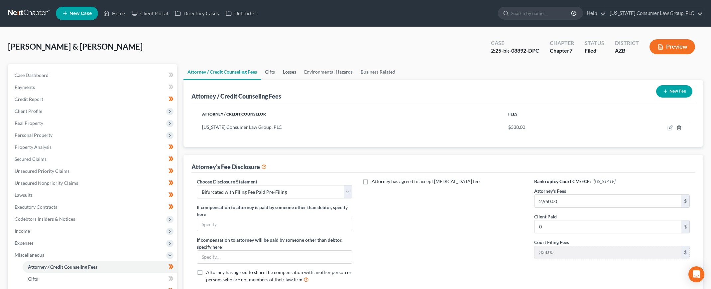
click at [279, 70] on link "Losses" at bounding box center [289, 72] width 21 height 16
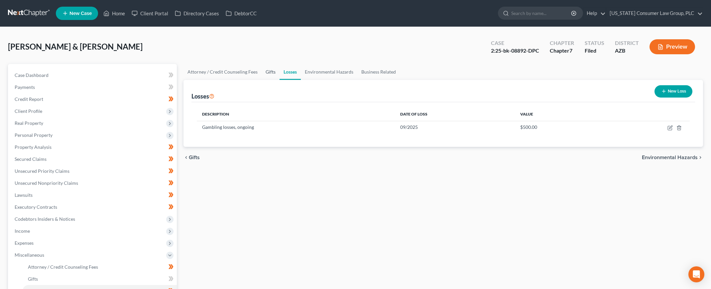
click at [266, 71] on link "Gifts" at bounding box center [271, 72] width 18 height 16
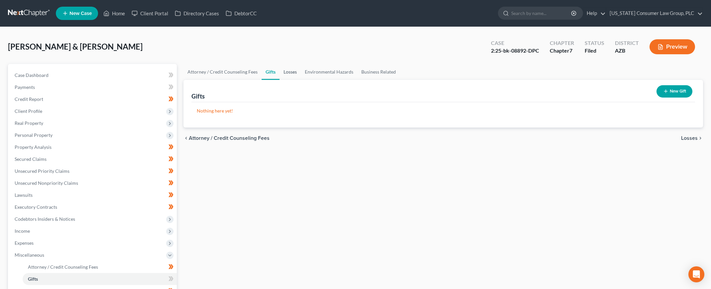
click at [294, 73] on link "Losses" at bounding box center [290, 72] width 21 height 16
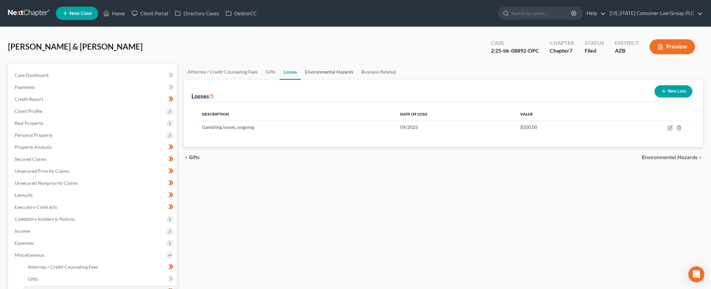
click at [317, 71] on link "Environmental Hazards" at bounding box center [329, 72] width 57 height 16
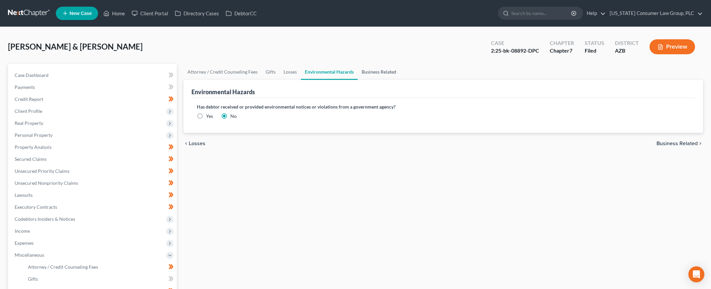
click at [372, 71] on link "Business Related" at bounding box center [379, 72] width 43 height 16
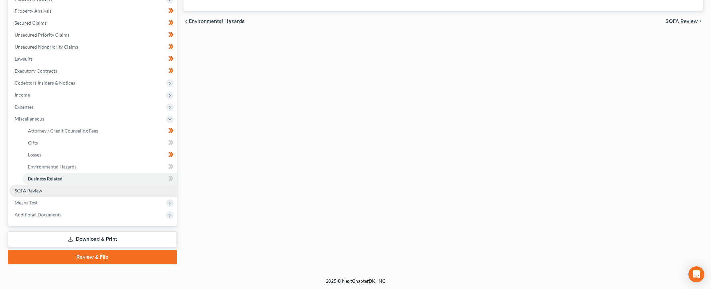
click at [57, 194] on link "SOFA Review" at bounding box center [93, 191] width 168 height 12
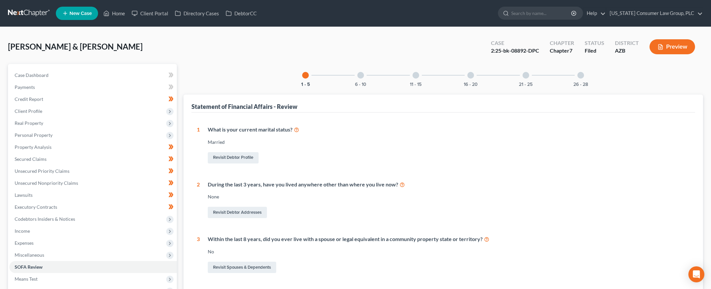
click at [354, 85] on div "6 - 10" at bounding box center [360, 75] width 23 height 23
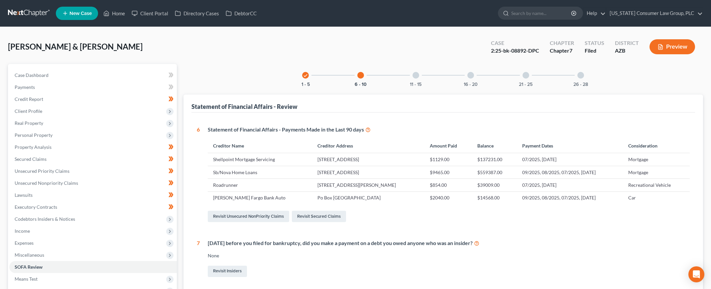
click at [417, 75] on div at bounding box center [416, 75] width 7 height 7
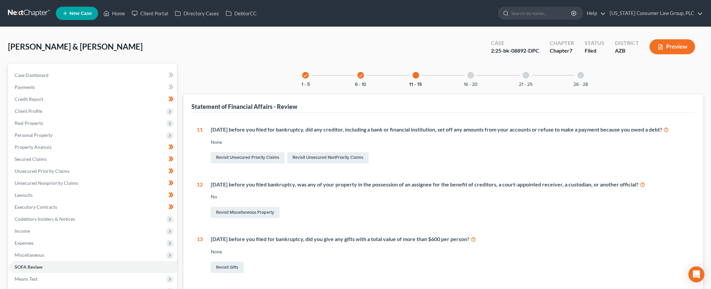
click at [474, 77] on div "16 - 20" at bounding box center [471, 75] width 23 height 23
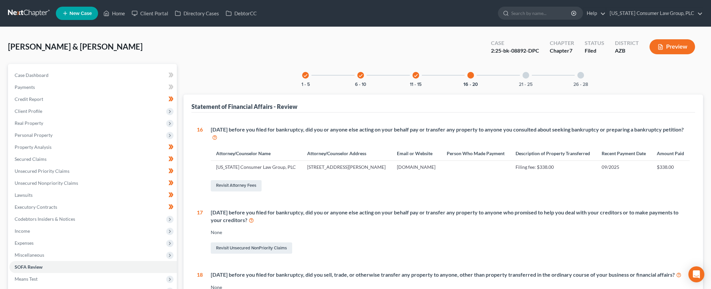
click at [520, 76] on div "21 - 25" at bounding box center [526, 75] width 23 height 23
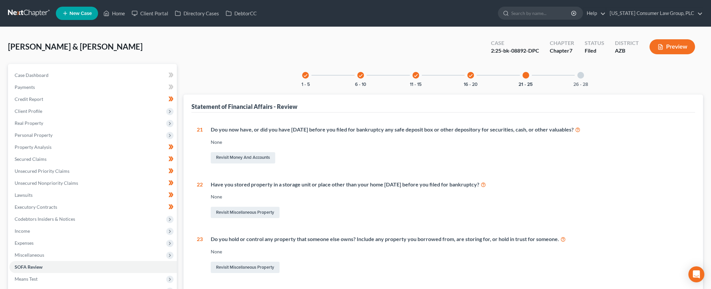
click at [574, 75] on div "26 - 28" at bounding box center [581, 75] width 23 height 23
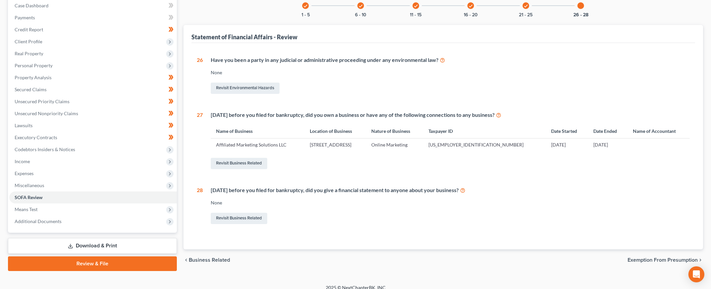
scroll to position [76, 0]
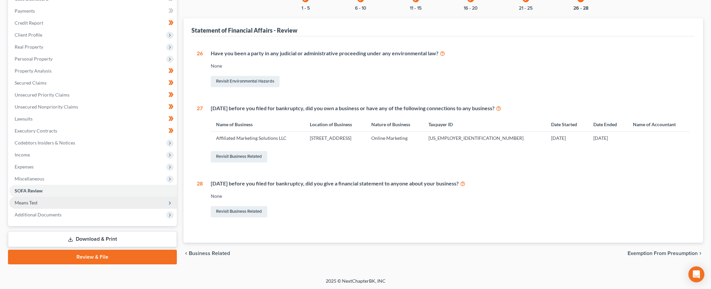
click at [30, 200] on span "Means Test" at bounding box center [26, 203] width 23 height 6
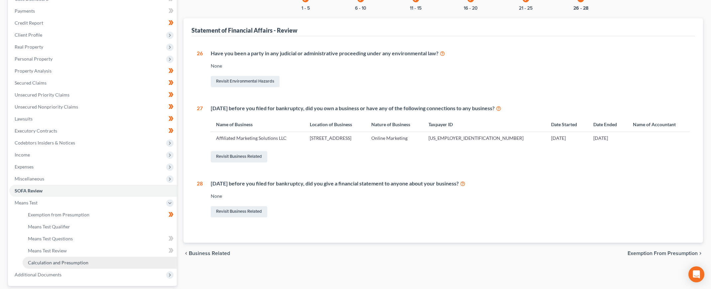
click at [40, 261] on span "Calculation and Presumption" at bounding box center [58, 262] width 61 height 6
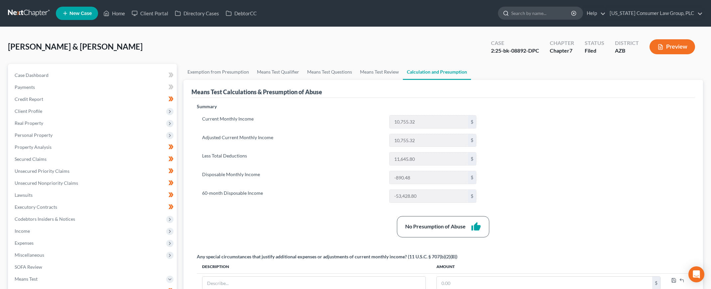
click at [541, 15] on input "search" at bounding box center [541, 13] width 61 height 12
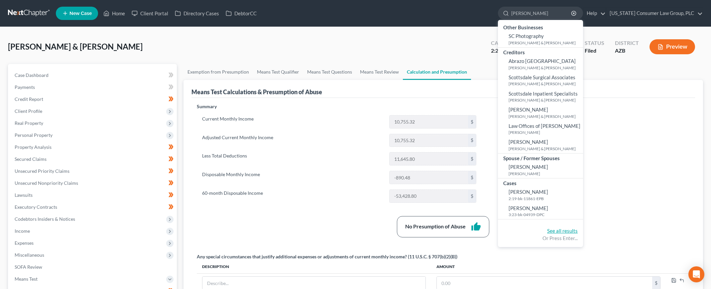
type input "[PERSON_NAME]"
click at [566, 231] on link "See all results" at bounding box center [562, 230] width 31 height 6
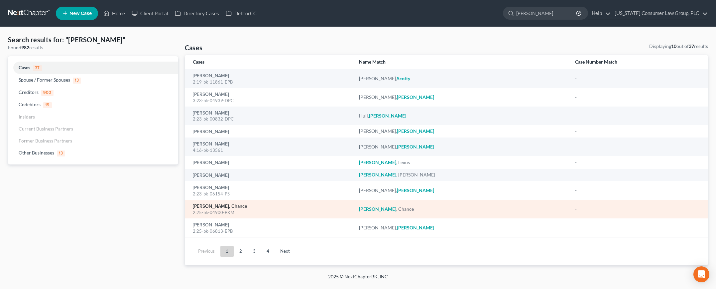
click at [206, 206] on link "[PERSON_NAME], Chance" at bounding box center [220, 206] width 55 height 5
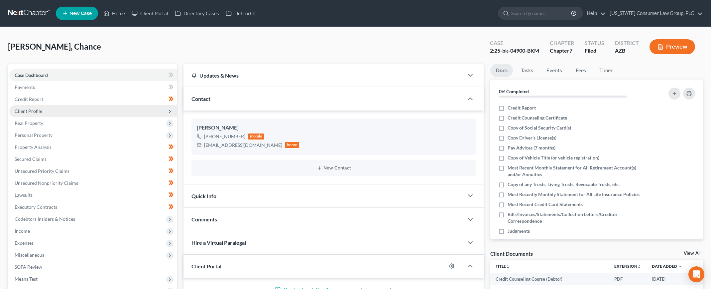
click at [26, 110] on span "Client Profile" at bounding box center [29, 111] width 28 height 6
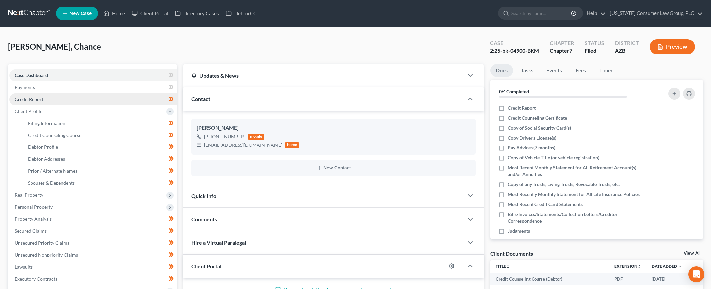
click at [31, 100] on span "Credit Report" at bounding box center [29, 99] width 29 height 6
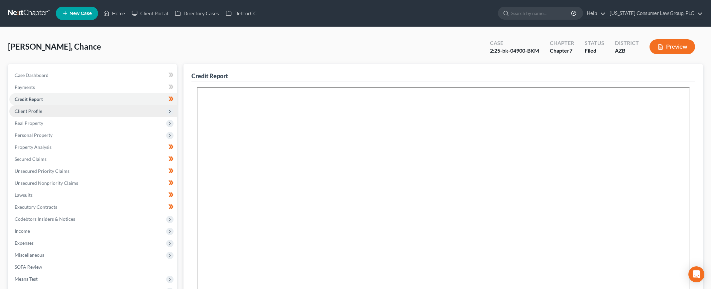
click at [31, 111] on span "Client Profile" at bounding box center [29, 111] width 28 height 6
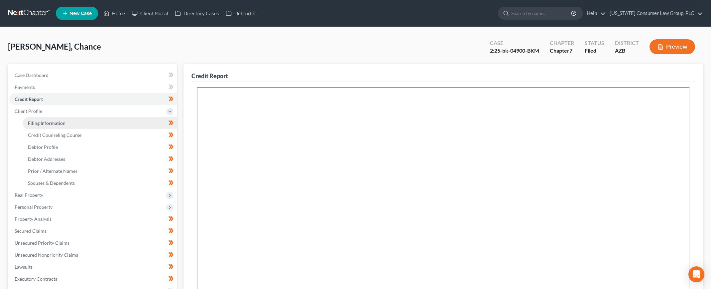
click at [33, 120] on span "Filing Information" at bounding box center [47, 123] width 38 height 6
select select "1"
select select "0"
select select "4"
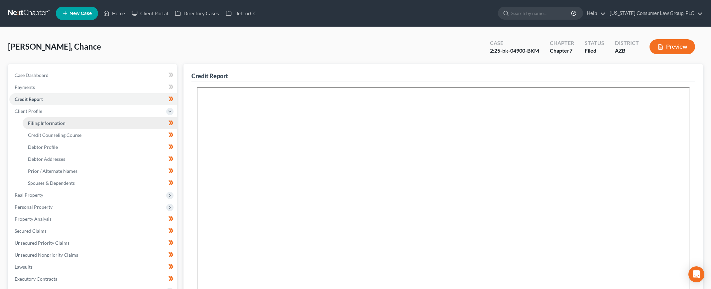
select select "0"
select select "3"
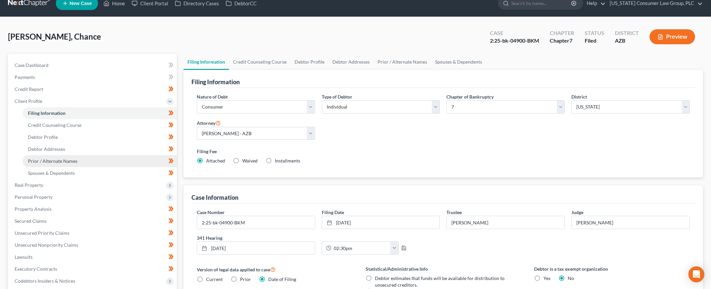
scroll to position [127, 0]
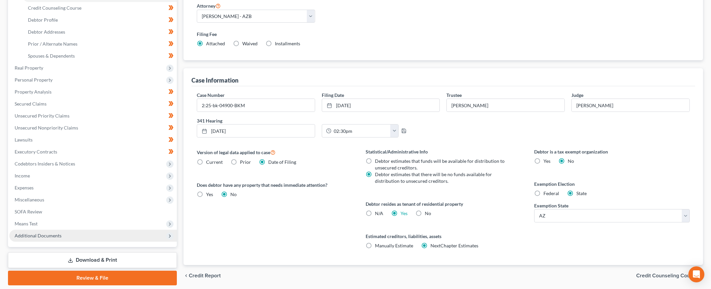
drag, startPoint x: 25, startPoint y: 232, endPoint x: 30, endPoint y: 239, distance: 8.8
click at [25, 233] on span "Additional Documents" at bounding box center [38, 235] width 47 height 6
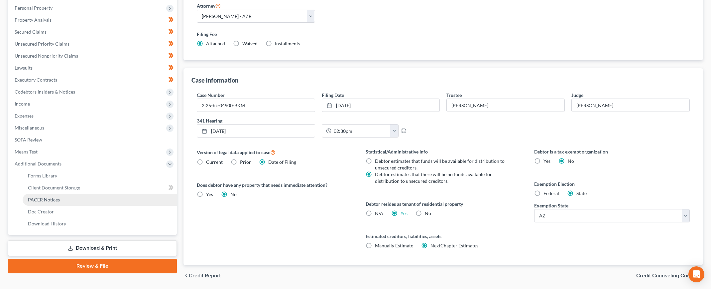
click at [47, 197] on span "PACER Notices" at bounding box center [44, 200] width 32 height 6
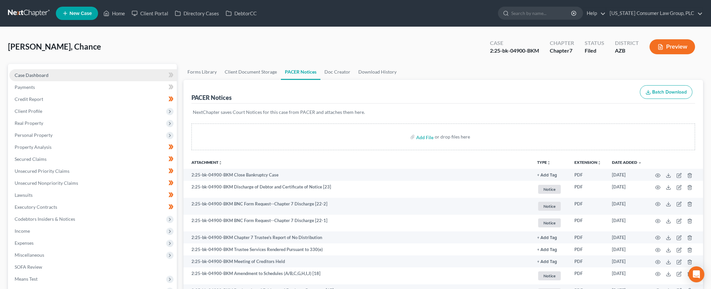
click at [52, 74] on link "Case Dashboard" at bounding box center [93, 75] width 168 height 12
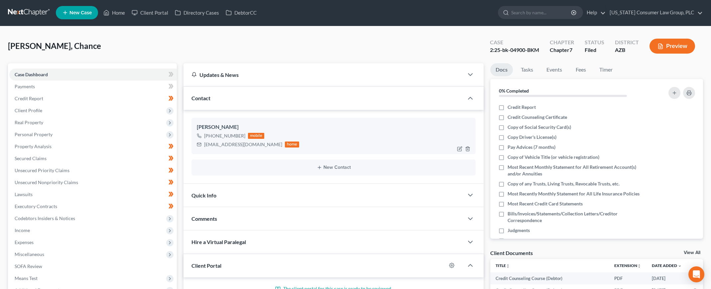
scroll to position [1, 0]
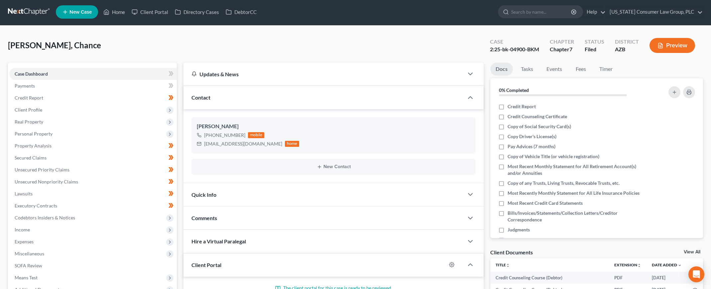
click at [221, 191] on div "Quick Info" at bounding box center [324, 194] width 281 height 23
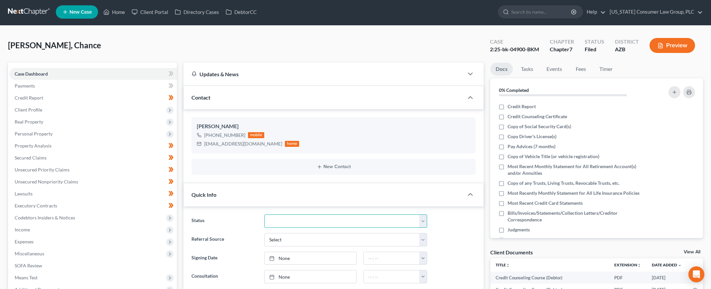
click at [281, 223] on select "Answer Filed Client Closed Did Not Hire Discharged Dismissed Filed In Progress …" at bounding box center [345, 220] width 163 height 13
select select "2"
click at [264, 214] on select "Answer Filed Client Closed Did Not Hire Discharged Dismissed Filed In Progress …" at bounding box center [345, 220] width 163 height 13
click at [17, 1] on nav "Home New Case Client Portal Directory Cases DebtorCC [US_STATE] Consumer Law Gr…" at bounding box center [355, 12] width 711 height 27
click at [13, 9] on link at bounding box center [29, 12] width 43 height 12
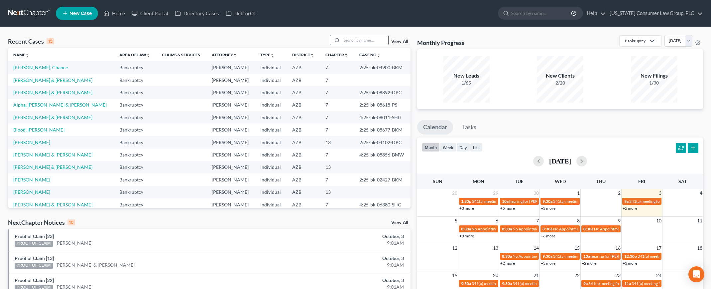
click at [355, 42] on input "search" at bounding box center [365, 40] width 47 height 10
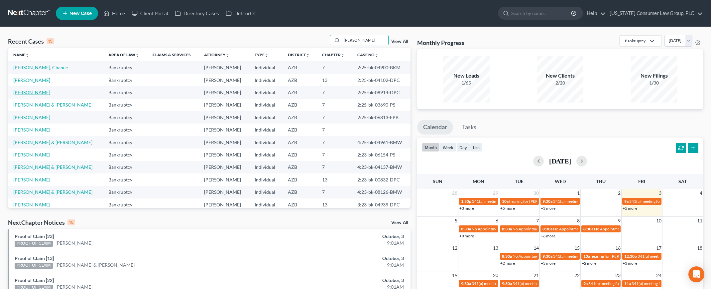
type input "[PERSON_NAME]"
click at [29, 94] on link "[PERSON_NAME]" at bounding box center [31, 92] width 37 height 6
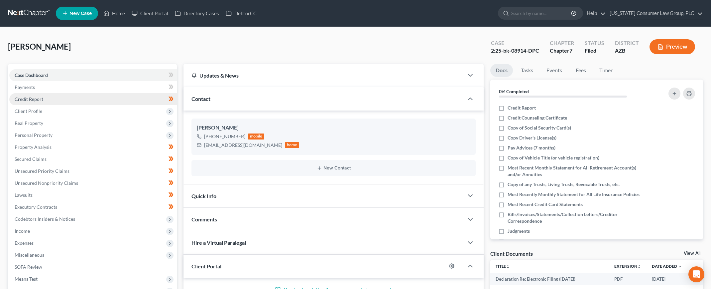
click at [29, 98] on span "Credit Report" at bounding box center [29, 99] width 29 height 6
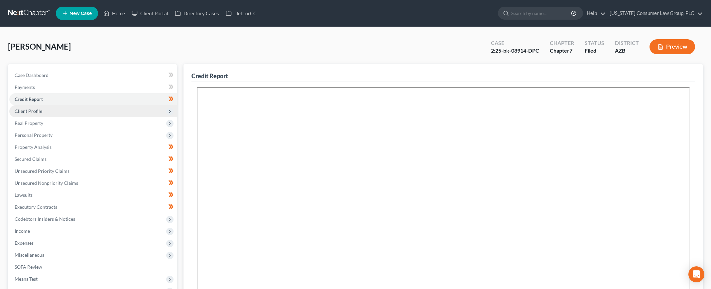
click at [31, 113] on span "Client Profile" at bounding box center [29, 111] width 28 height 6
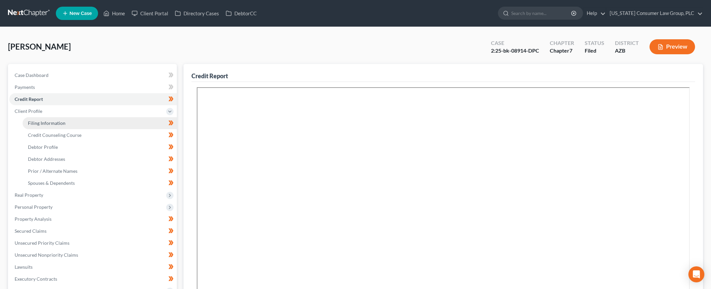
click at [34, 120] on span "Filing Information" at bounding box center [47, 123] width 38 height 6
select select "1"
select select "0"
select select "3"
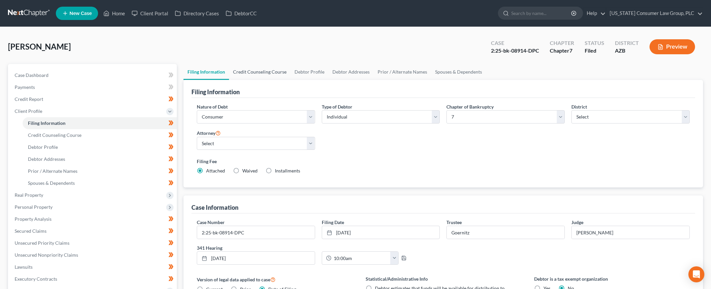
click at [249, 73] on link "Credit Counseling Course" at bounding box center [260, 72] width 62 height 16
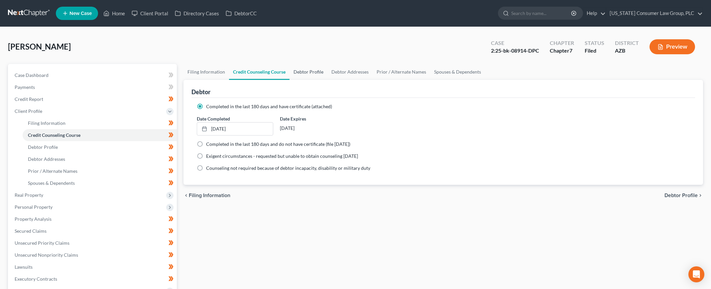
click at [304, 75] on link "Debtor Profile" at bounding box center [309, 72] width 38 height 16
select select "1"
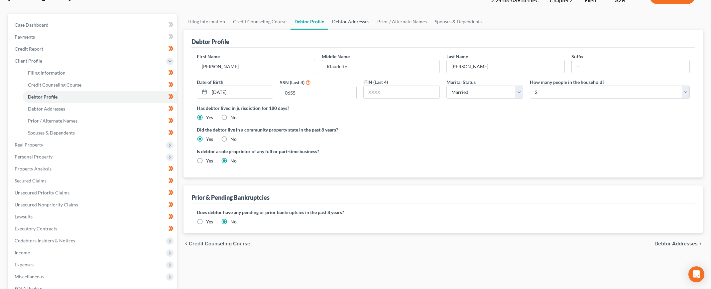
click at [341, 27] on link "Debtor Addresses" at bounding box center [350, 22] width 45 height 16
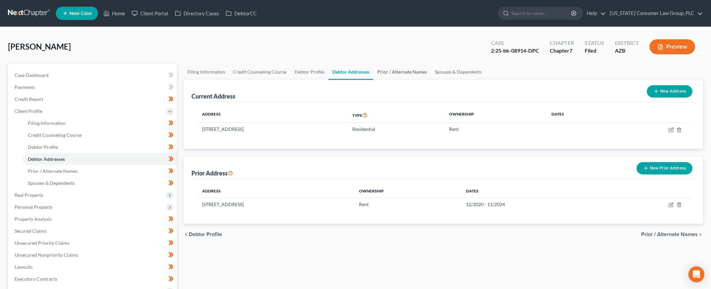
click at [391, 69] on link "Prior / Alternate Names" at bounding box center [402, 72] width 58 height 16
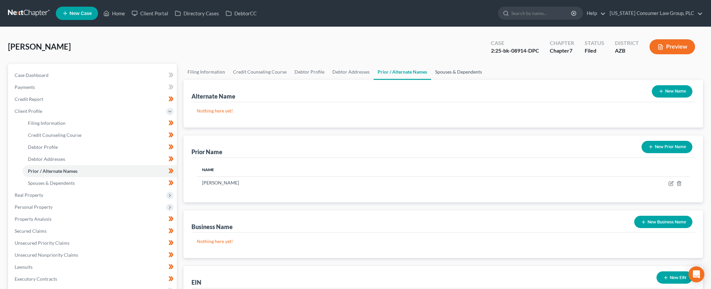
click at [440, 74] on link "Spouses & Dependents" at bounding box center [458, 72] width 55 height 16
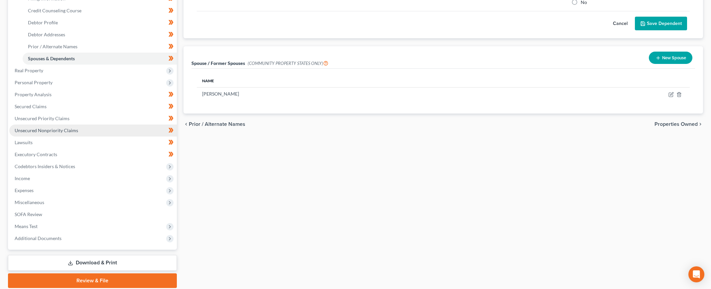
scroll to position [124, 0]
click at [31, 69] on span "Real Property" at bounding box center [29, 71] width 29 height 6
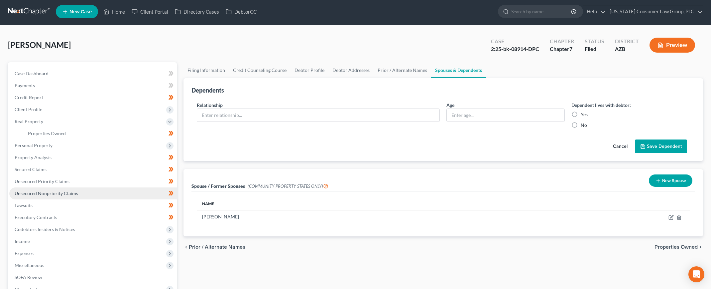
scroll to position [0, 0]
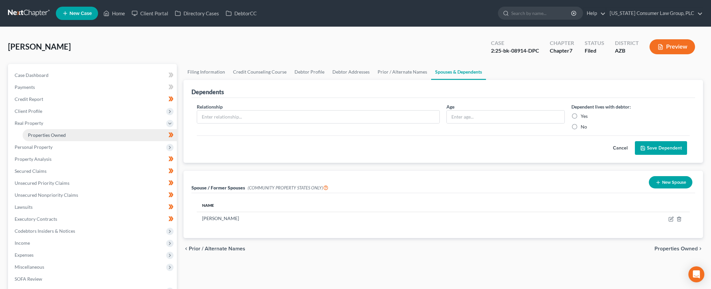
click at [52, 136] on span "Properties Owned" at bounding box center [47, 135] width 38 height 6
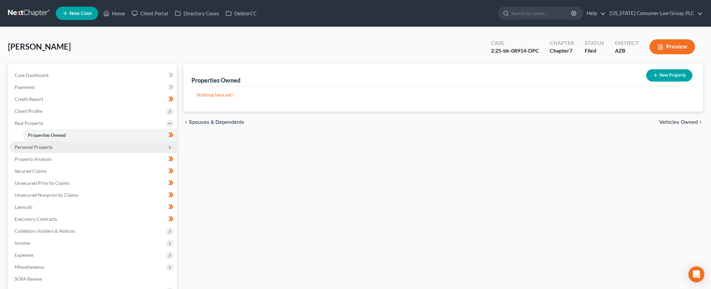
click at [48, 148] on span "Personal Property" at bounding box center [34, 147] width 38 height 6
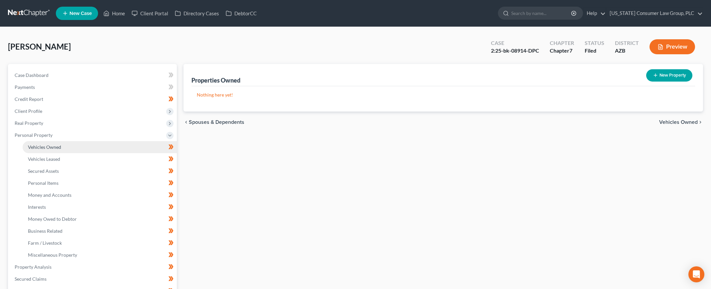
click at [52, 146] on span "Vehicles Owned" at bounding box center [44, 147] width 33 height 6
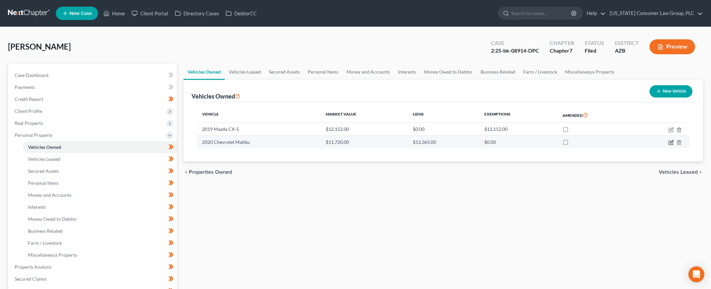
click at [671, 142] on icon "button" at bounding box center [671, 141] width 3 height 3
select select "0"
select select "6"
select select "3"
select select "0"
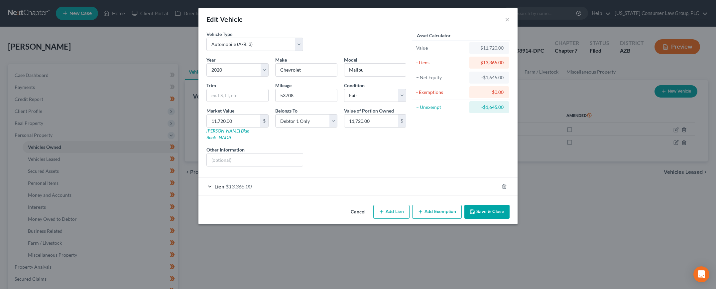
click at [488, 206] on button "Save & Close" at bounding box center [487, 211] width 45 height 14
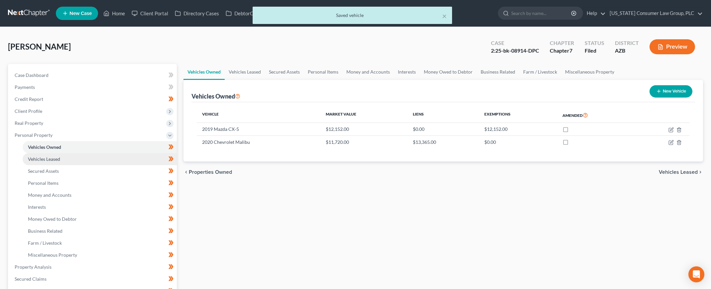
click at [47, 162] on link "Vehicles Leased" at bounding box center [100, 159] width 154 height 12
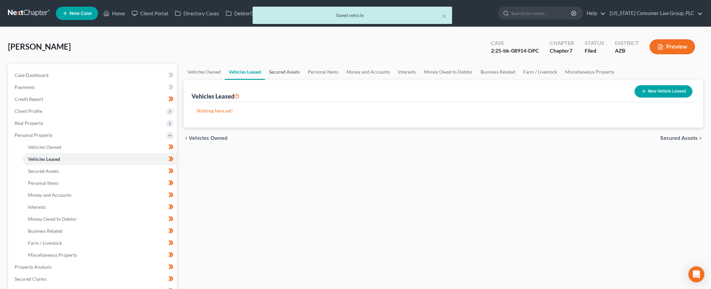
click at [278, 71] on link "Secured Assets" at bounding box center [284, 72] width 39 height 16
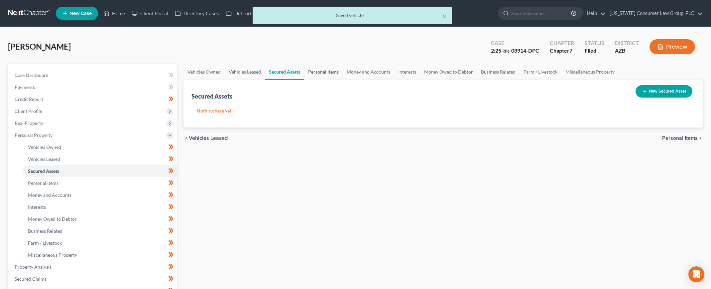
click at [318, 71] on link "Personal Items" at bounding box center [323, 72] width 39 height 16
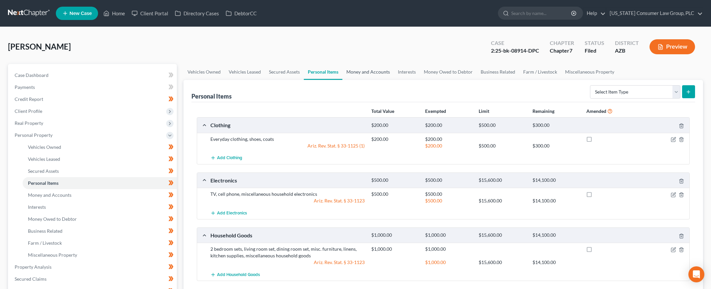
click at [380, 70] on link "Money and Accounts" at bounding box center [368, 72] width 52 height 16
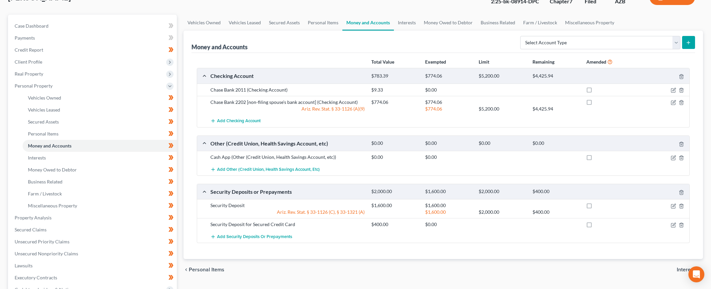
scroll to position [53, 0]
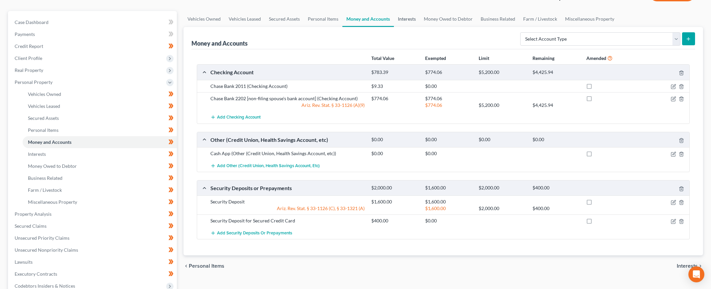
click at [408, 21] on link "Interests" at bounding box center [407, 19] width 26 height 16
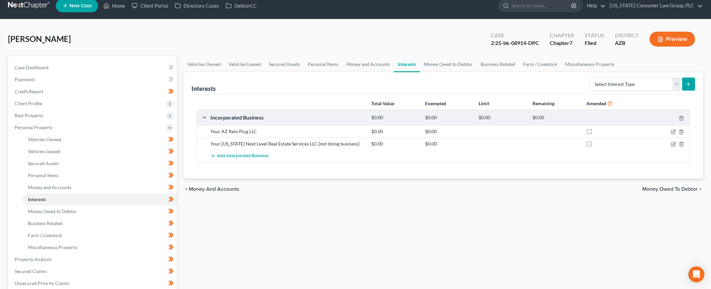
scroll to position [8, 0]
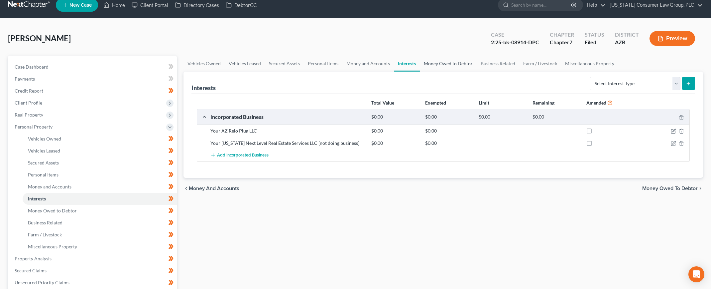
click at [438, 64] on link "Money Owed to Debtor" at bounding box center [448, 64] width 57 height 16
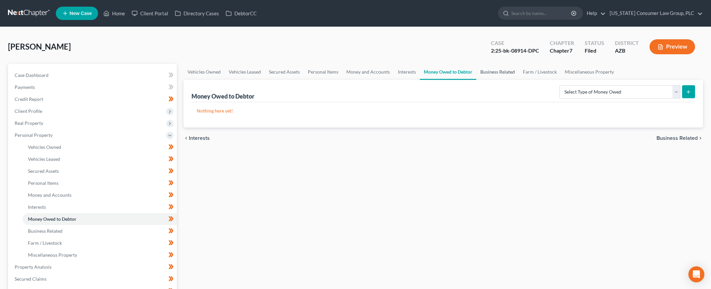
click at [496, 68] on link "Business Related" at bounding box center [497, 72] width 43 height 16
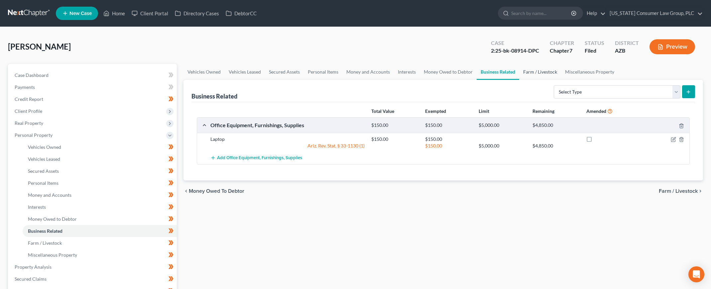
click at [522, 72] on link "Farm / Livestock" at bounding box center [540, 72] width 42 height 16
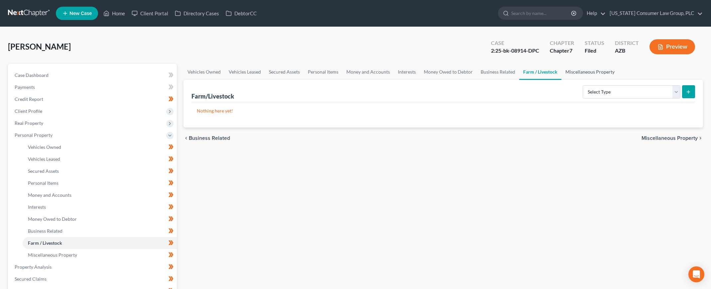
click at [570, 71] on link "Miscellaneous Property" at bounding box center [590, 72] width 57 height 16
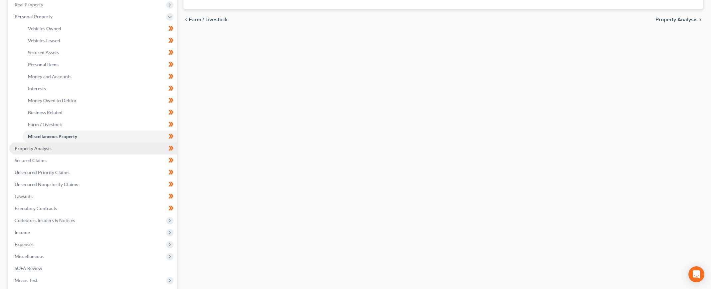
click at [42, 145] on span "Property Analysis" at bounding box center [33, 148] width 37 height 6
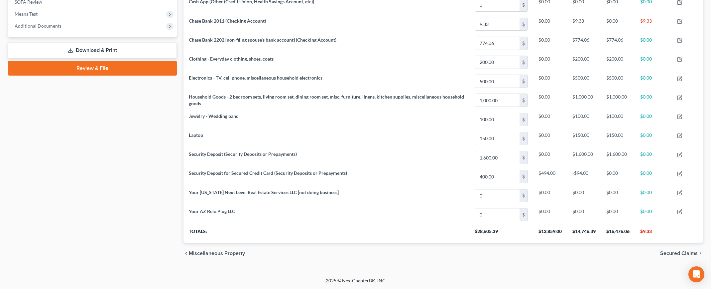
scroll to position [46, 0]
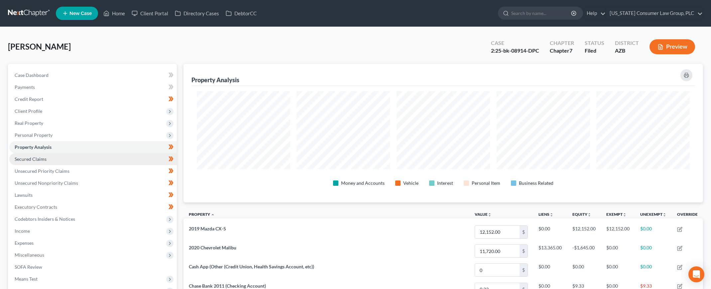
click at [13, 156] on link "Secured Claims" at bounding box center [93, 159] width 168 height 12
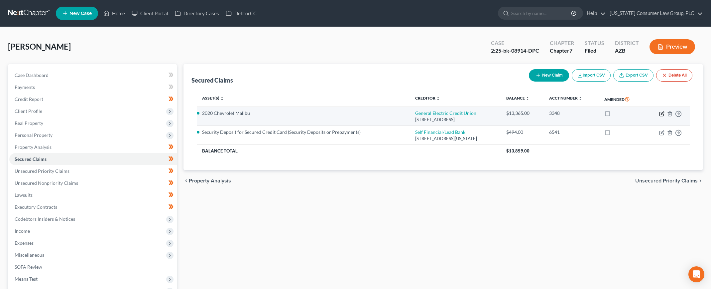
click at [659, 114] on icon "button" at bounding box center [661, 113] width 5 height 5
select select "36"
select select "0"
select select "2"
select select "0"
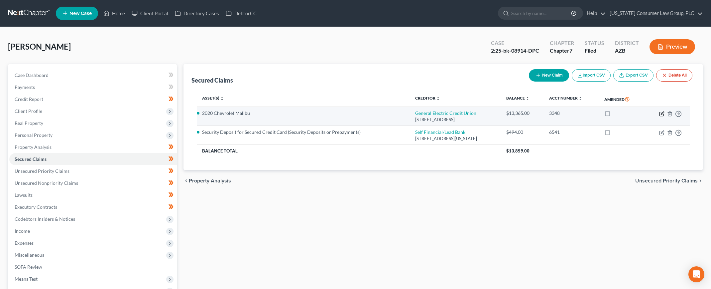
select select "0"
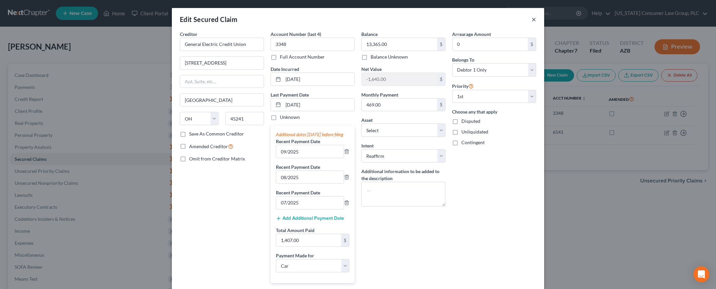
click at [532, 19] on button "×" at bounding box center [534, 19] width 5 height 8
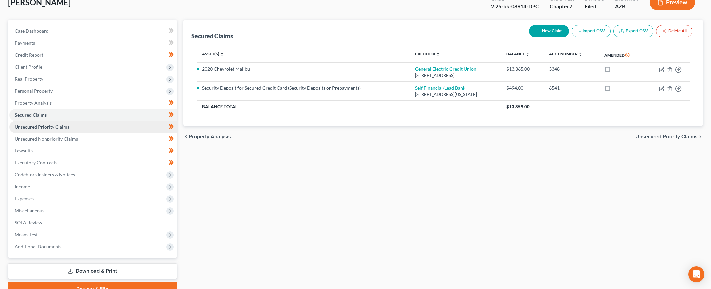
click at [67, 124] on span "Unsecured Priority Claims" at bounding box center [42, 127] width 55 height 6
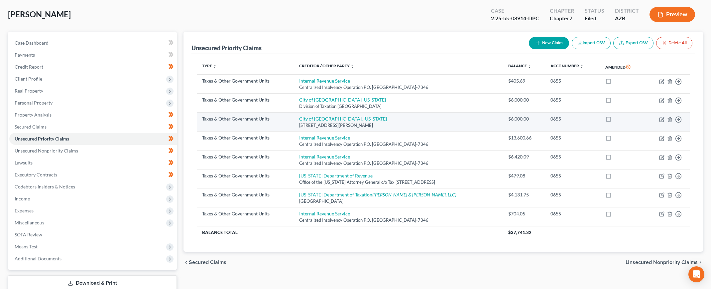
scroll to position [35, 0]
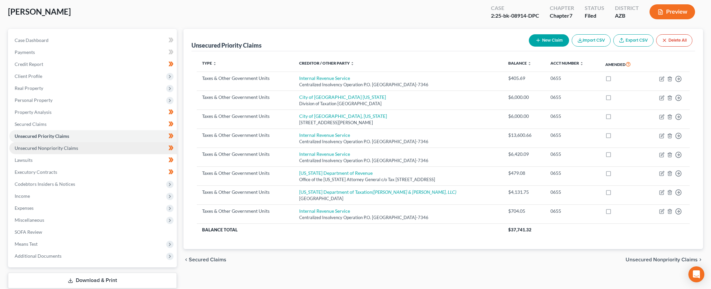
click at [50, 147] on span "Unsecured Nonpriority Claims" at bounding box center [47, 148] width 64 height 6
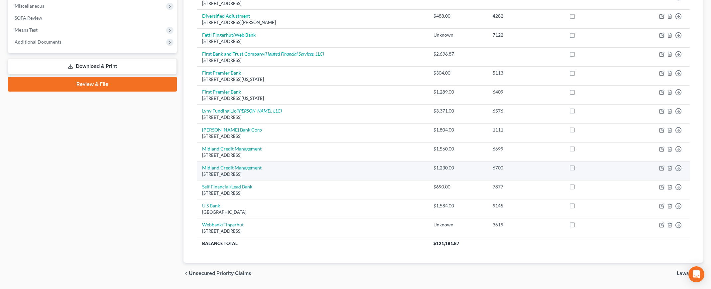
scroll to position [98, 0]
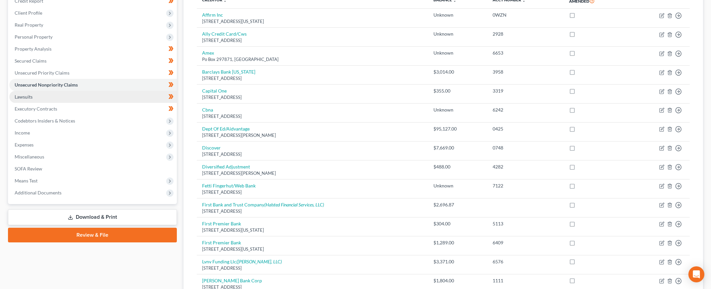
click at [61, 98] on link "Lawsuits" at bounding box center [93, 97] width 168 height 12
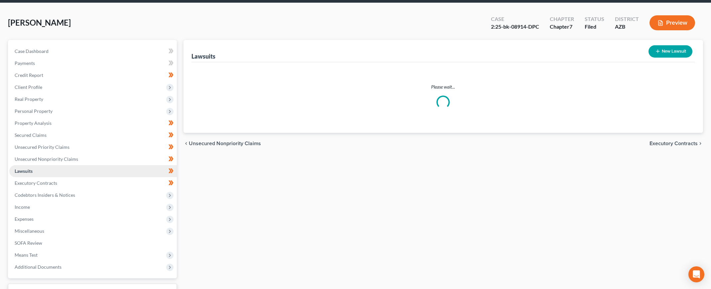
scroll to position [9, 0]
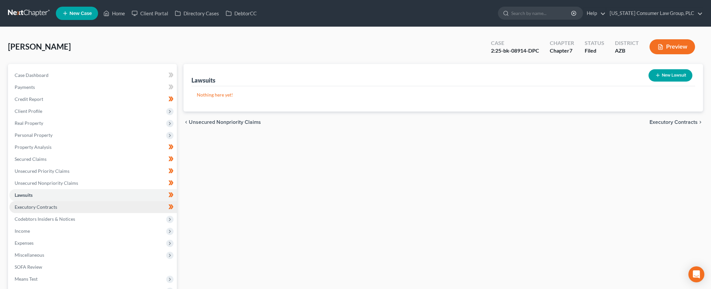
click at [48, 204] on span "Executory Contracts" at bounding box center [36, 207] width 43 height 6
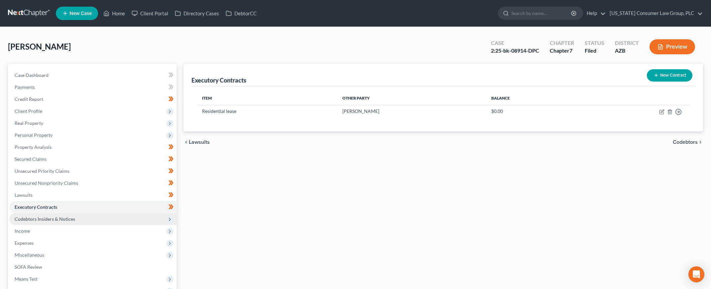
click at [45, 213] on span "Codebtors Insiders & Notices" at bounding box center [93, 219] width 168 height 12
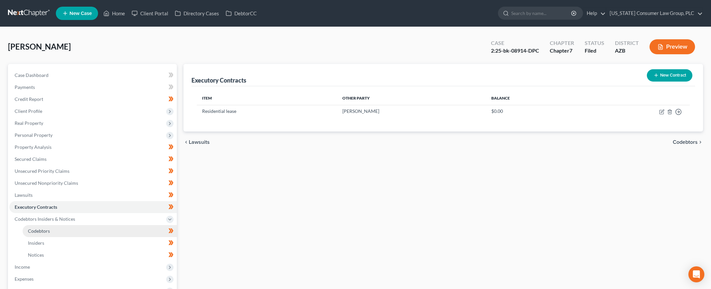
click at [38, 230] on span "Codebtors" at bounding box center [39, 231] width 22 height 6
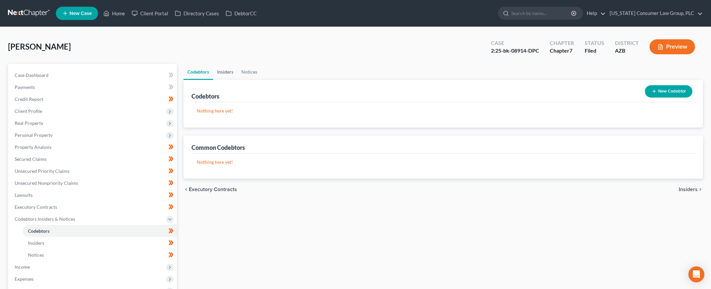
click at [221, 71] on link "Insiders" at bounding box center [225, 72] width 24 height 16
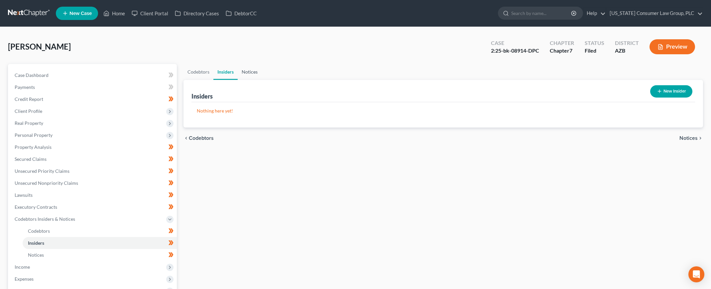
click at [255, 71] on link "Notices" at bounding box center [250, 72] width 24 height 16
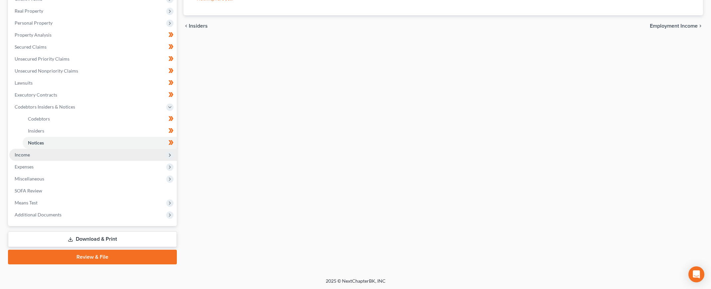
click at [21, 156] on span "Income" at bounding box center [22, 155] width 15 height 6
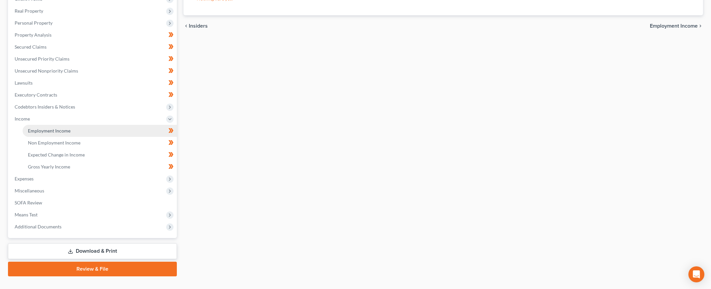
click at [52, 133] on link "Employment Income" at bounding box center [100, 131] width 154 height 12
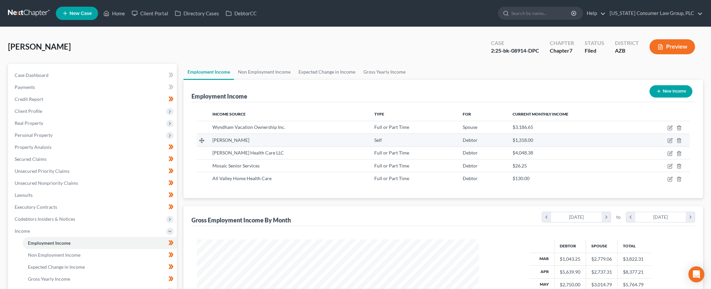
click at [665, 139] on td at bounding box center [663, 140] width 54 height 13
click at [670, 140] on icon "button" at bounding box center [670, 139] width 3 height 3
select select "1"
select select "3"
select select "0"
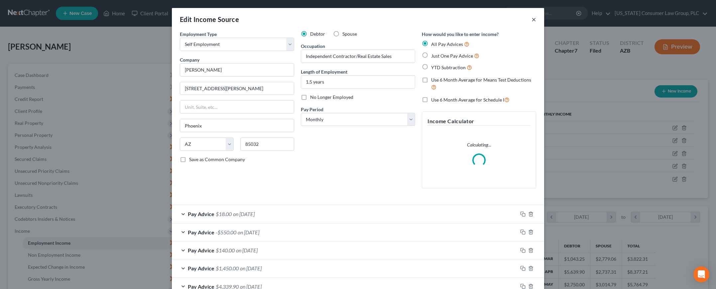
click at [532, 19] on button "×" at bounding box center [534, 19] width 5 height 8
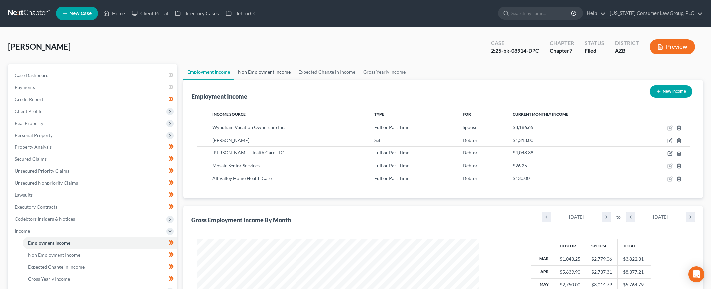
click at [261, 72] on link "Non Employment Income" at bounding box center [264, 72] width 61 height 16
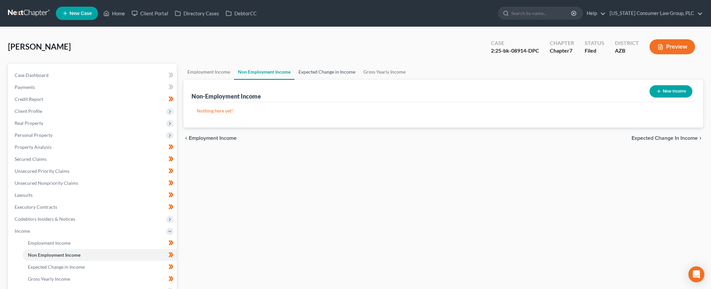
click at [312, 71] on link "Expected Change in Income" at bounding box center [327, 72] width 65 height 16
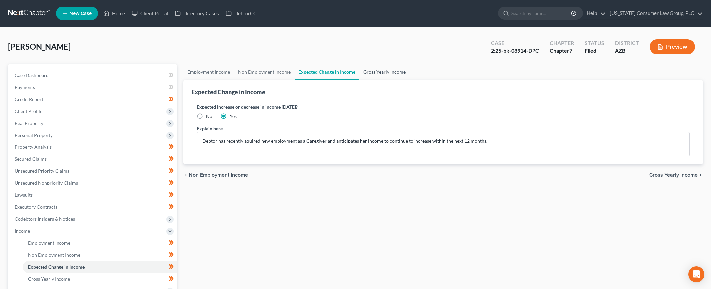
click at [362, 72] on link "Gross Yearly Income" at bounding box center [384, 72] width 50 height 16
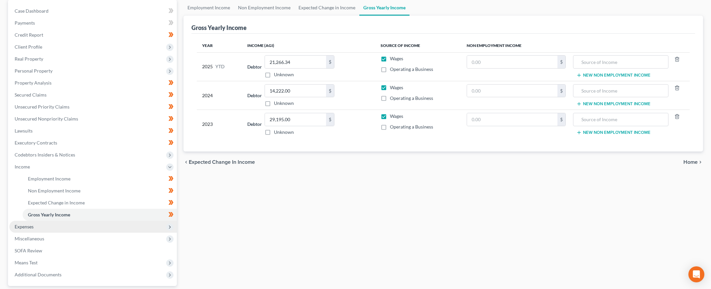
click at [26, 227] on span "Expenses" at bounding box center [24, 226] width 19 height 6
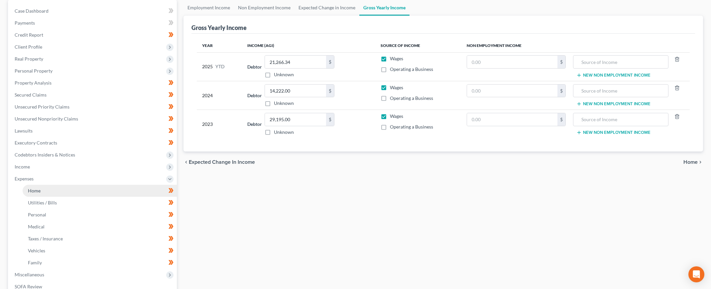
click at [41, 190] on link "Home" at bounding box center [100, 191] width 154 height 12
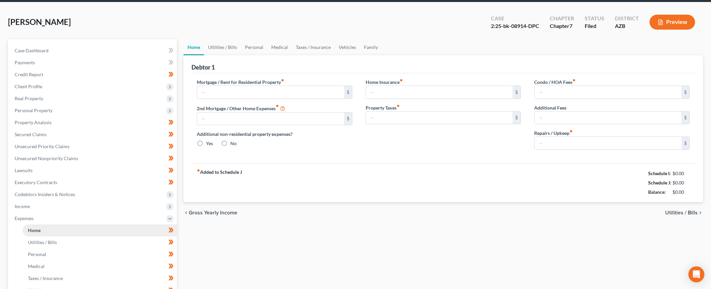
type input "1,717.00"
type input "0.00"
radio input "true"
type input "25.00"
type input "0.00"
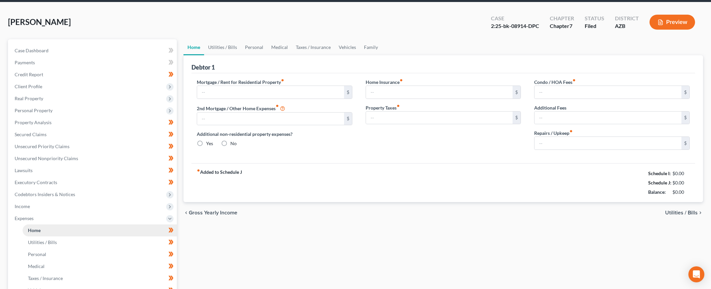
type input "0.00"
type input "75.00"
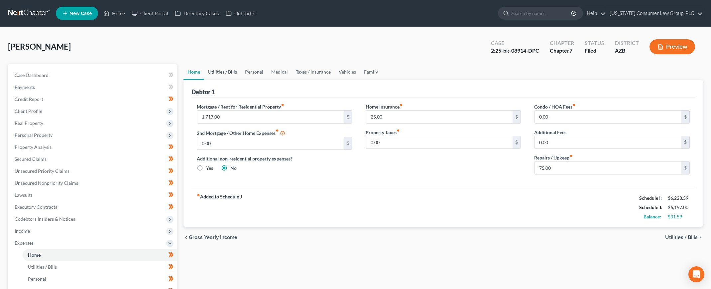
click at [225, 72] on link "Utilities / Bills" at bounding box center [222, 72] width 37 height 16
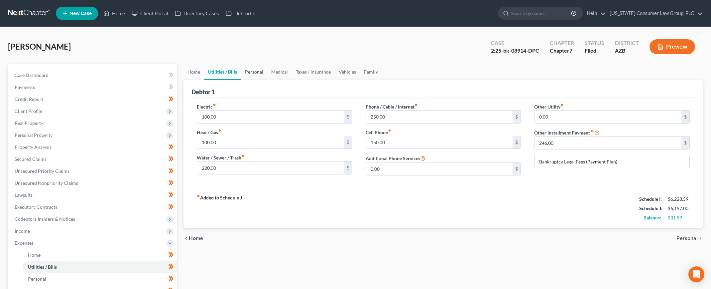
click at [259, 71] on link "Personal" at bounding box center [254, 72] width 26 height 16
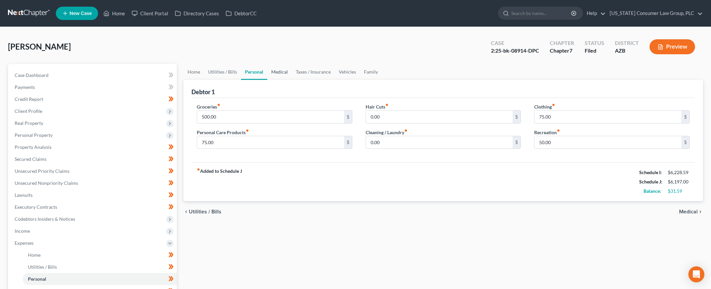
click at [281, 71] on link "Medical" at bounding box center [279, 72] width 25 height 16
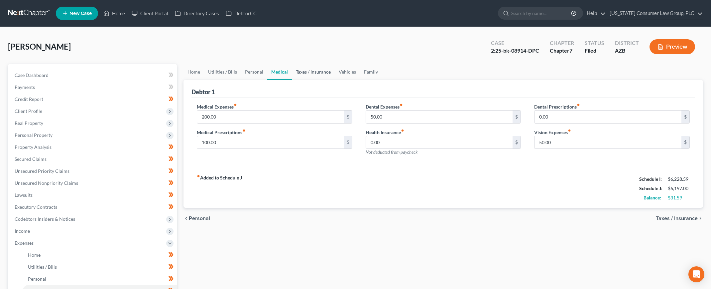
click at [305, 72] on link "Taxes / Insurance" at bounding box center [313, 72] width 43 height 16
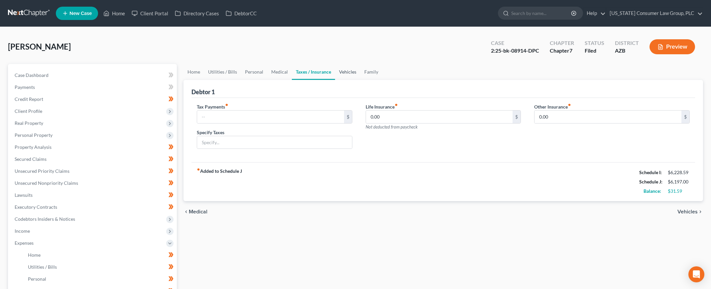
click at [340, 71] on link "Vehicles" at bounding box center [347, 72] width 25 height 16
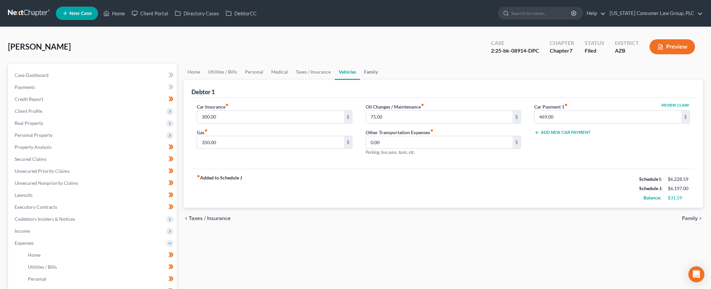
click at [377, 71] on link "Family" at bounding box center [371, 72] width 22 height 16
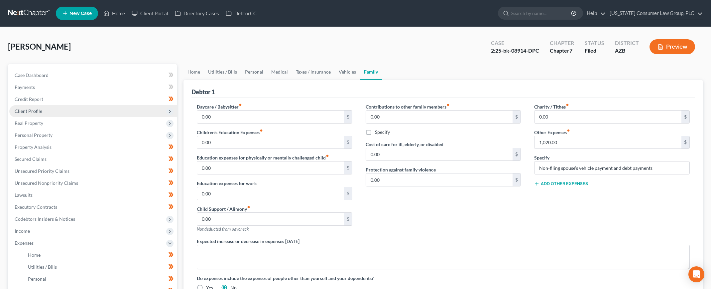
click at [37, 112] on span "Client Profile" at bounding box center [29, 111] width 28 height 6
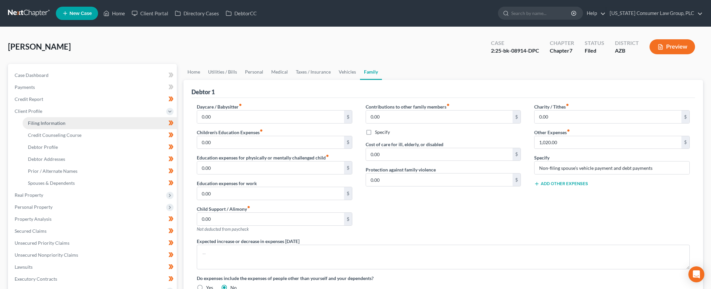
click at [39, 119] on link "Filing Information" at bounding box center [100, 123] width 154 height 12
select select "1"
select select "0"
select select "4"
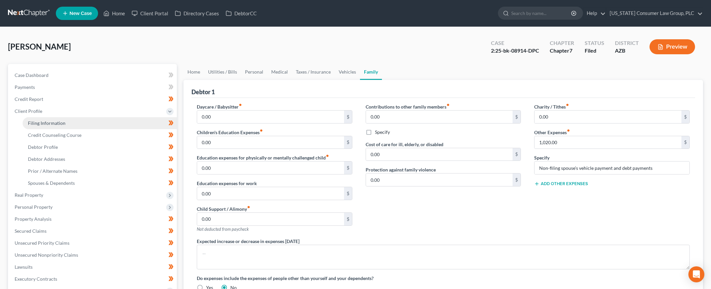
select select "0"
select select "3"
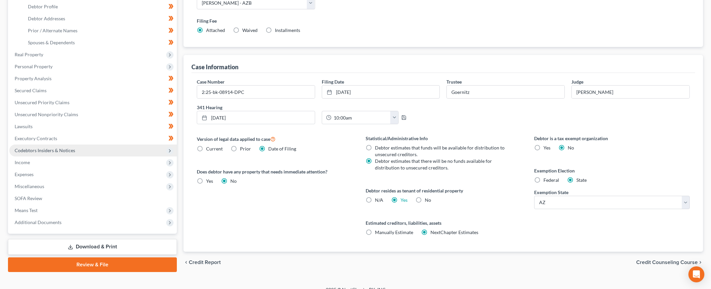
scroll to position [149, 0]
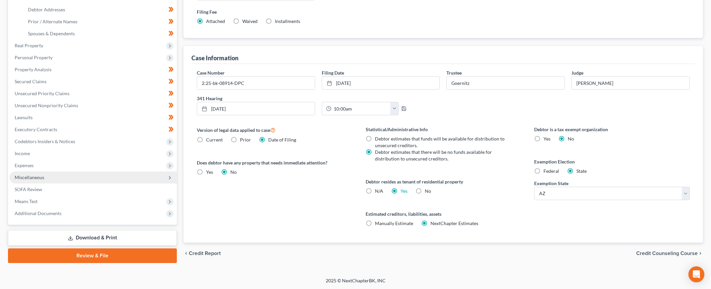
click at [27, 180] on span "Miscellaneous" at bounding box center [30, 177] width 30 height 6
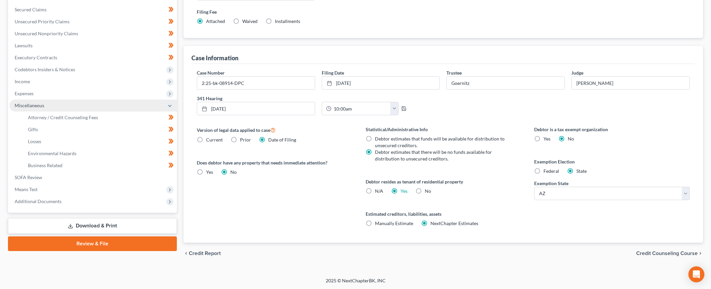
click at [37, 105] on span "Miscellaneous" at bounding box center [30, 105] width 30 height 6
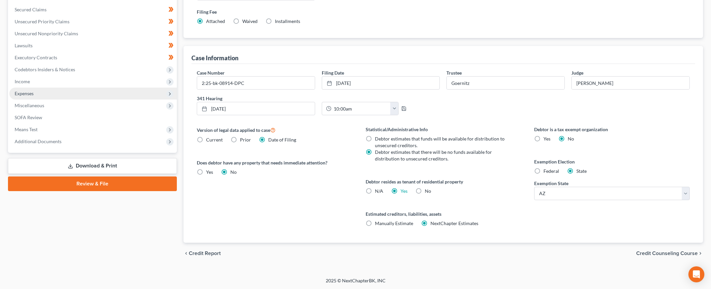
click at [27, 96] on span "Expenses" at bounding box center [93, 93] width 168 height 12
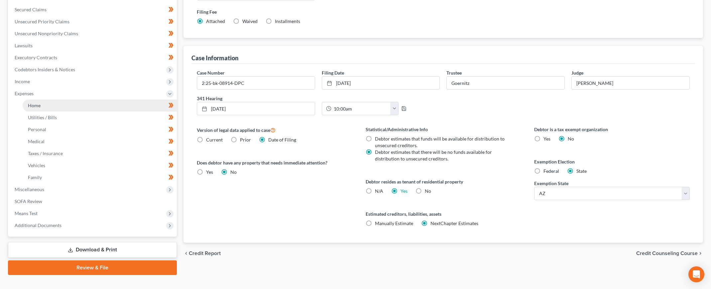
click at [29, 101] on link "Home" at bounding box center [100, 105] width 154 height 12
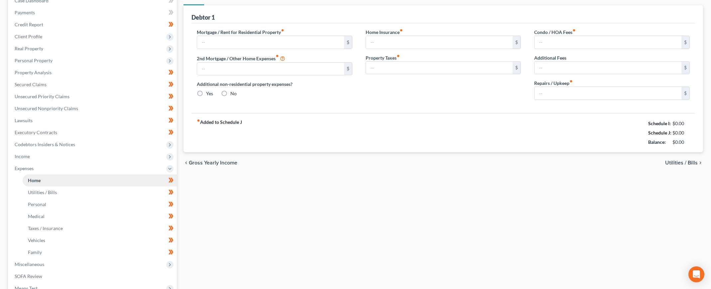
type input "1,717.00"
type input "0.00"
radio input "true"
type input "25.00"
type input "0.00"
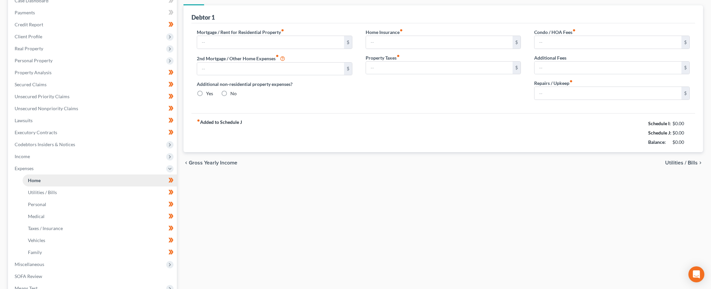
type input "0.00"
type input "75.00"
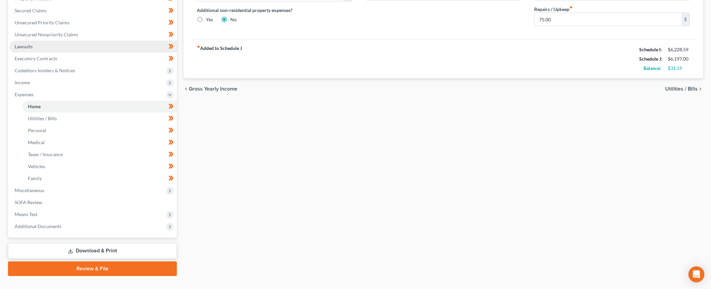
scroll to position [160, 0]
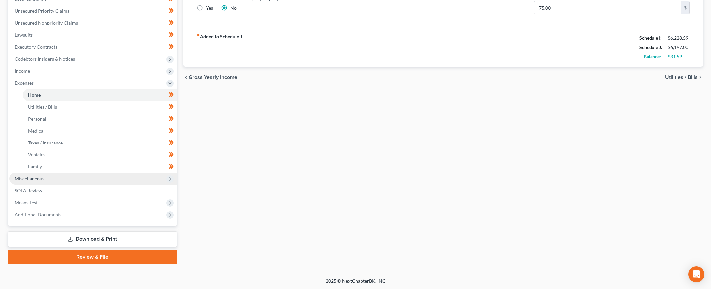
click at [32, 177] on span "Miscellaneous" at bounding box center [30, 179] width 30 height 6
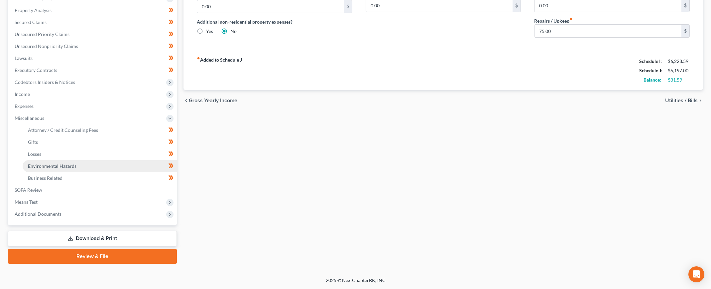
scroll to position [136, 0]
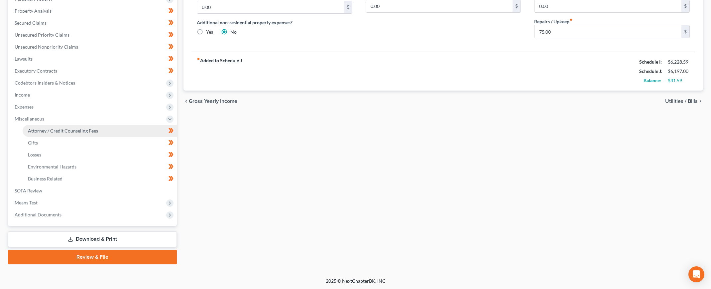
click at [47, 134] on link "Attorney / Credit Counseling Fees" at bounding box center [100, 131] width 154 height 12
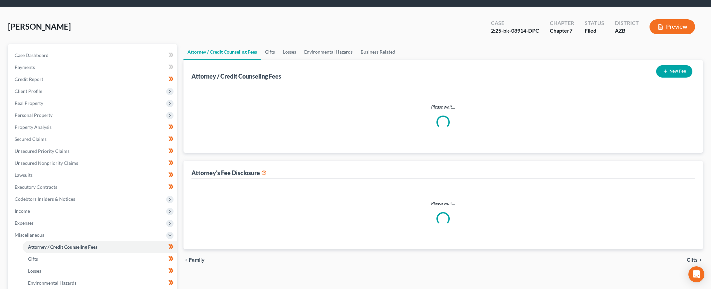
scroll to position [0, 0]
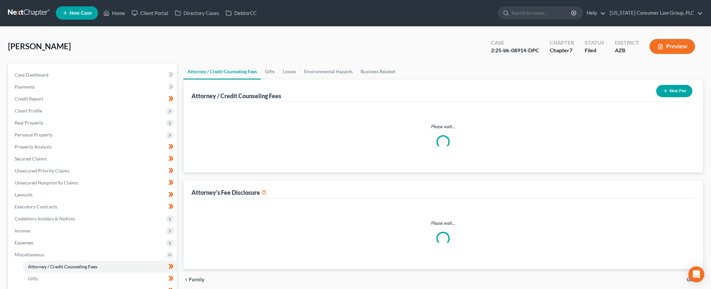
select select "7"
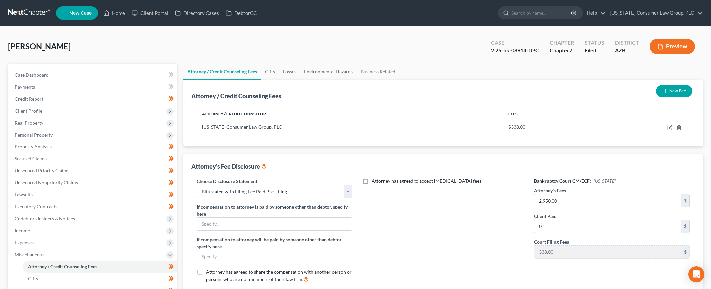
scroll to position [0, 0]
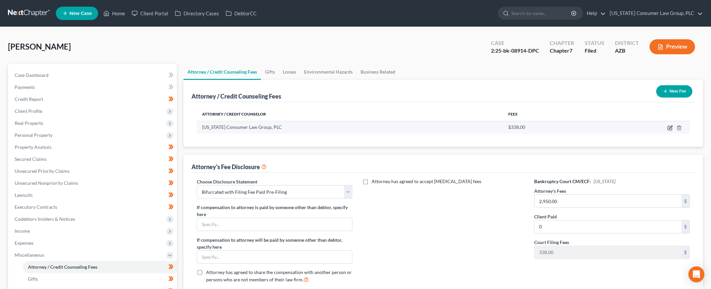
click at [671, 128] on icon "button" at bounding box center [670, 127] width 5 height 5
select select "3"
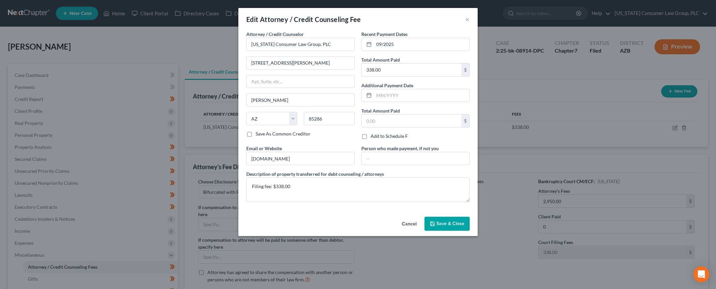
click at [439, 220] on button "Save & Close" at bounding box center [447, 223] width 45 height 14
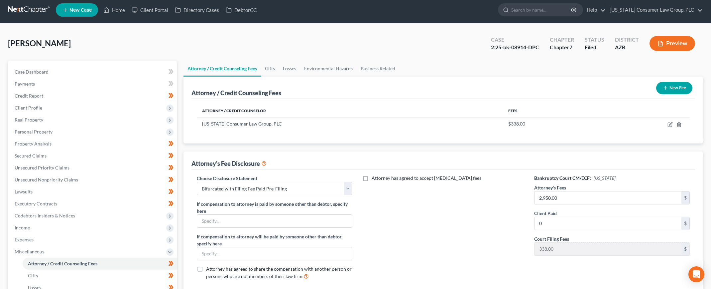
scroll to position [6, 0]
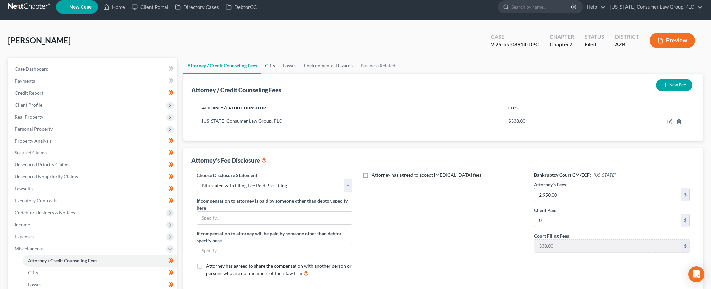
click at [277, 67] on link "Gifts" at bounding box center [270, 66] width 18 height 16
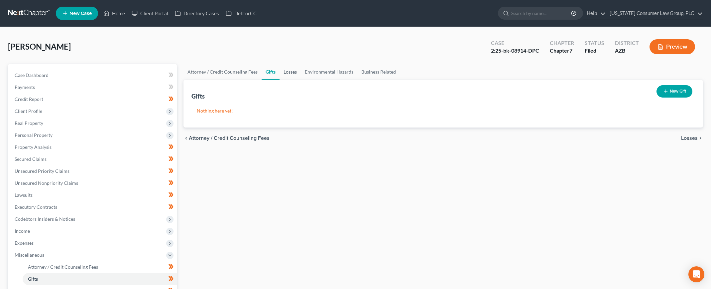
click at [296, 71] on link "Losses" at bounding box center [290, 72] width 21 height 16
click at [322, 73] on link "Environmental Hazards" at bounding box center [329, 72] width 57 height 16
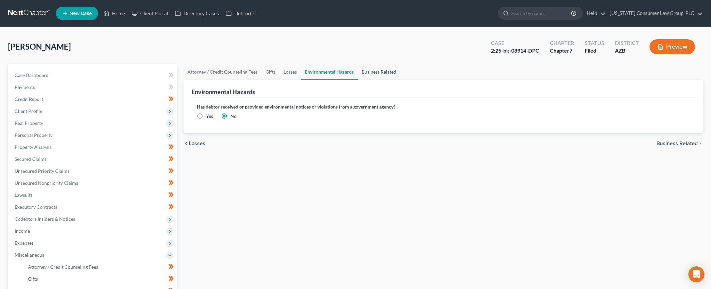
click at [367, 72] on link "Business Related" at bounding box center [379, 72] width 43 height 16
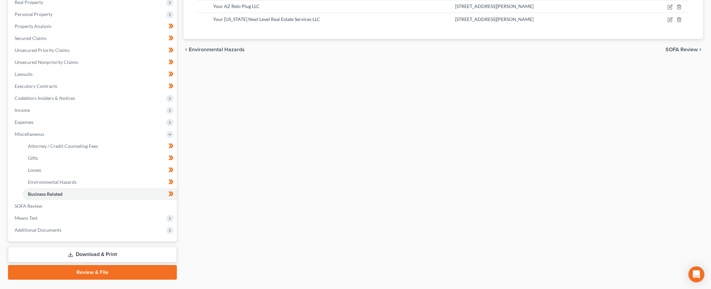
scroll to position [72, 0]
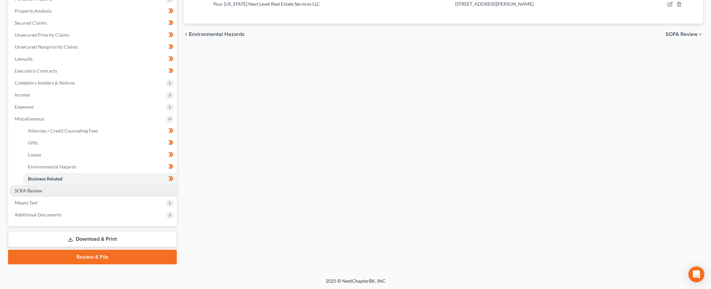
click at [44, 189] on link "SOFA Review" at bounding box center [93, 191] width 168 height 12
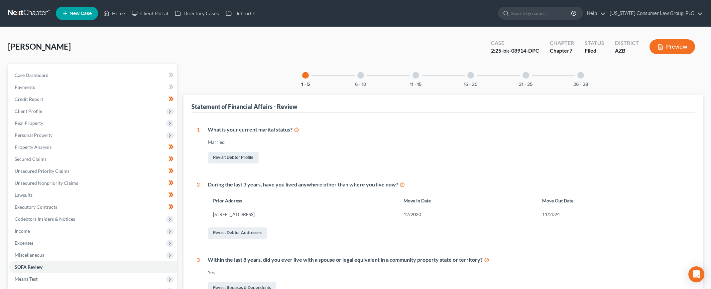
click at [367, 81] on div "6 - 10" at bounding box center [360, 75] width 23 height 23
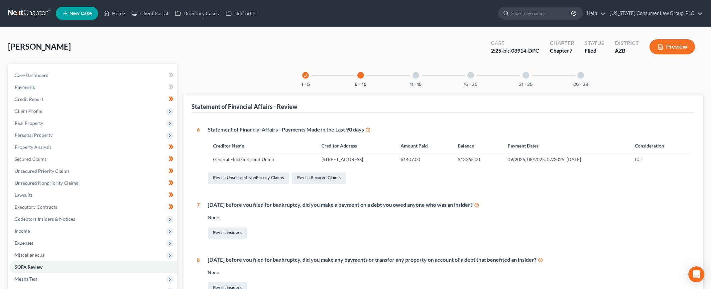
click at [414, 73] on div at bounding box center [416, 75] width 7 height 7
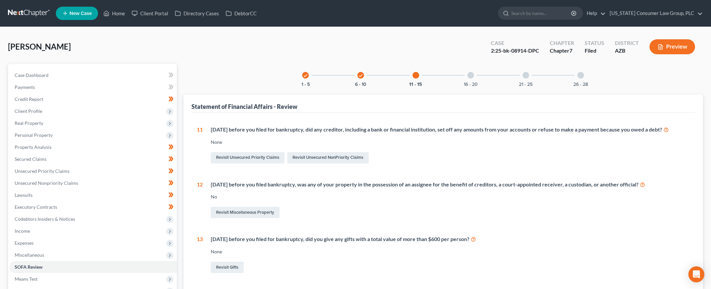
click at [484, 76] on div "check 1 - 5 check 6 - 10 11 - 15 16 - 20 21 - 25 26 - 28" at bounding box center [443, 75] width 298 height 23
click at [475, 78] on div "16 - 20" at bounding box center [471, 75] width 23 height 23
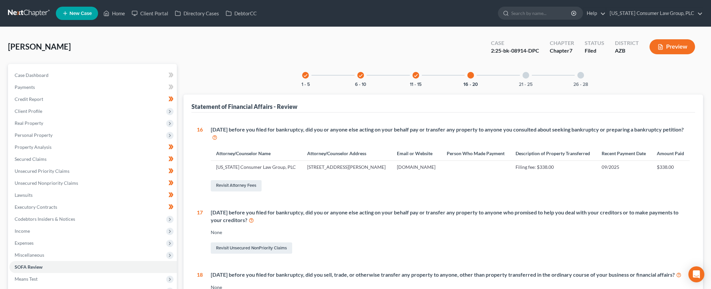
click at [514, 76] on div "check 1 - 5 check 6 - 10 check 11 - 15 16 - 20 21 - 25 26 - 28" at bounding box center [443, 75] width 298 height 23
click at [526, 76] on div at bounding box center [526, 75] width 7 height 7
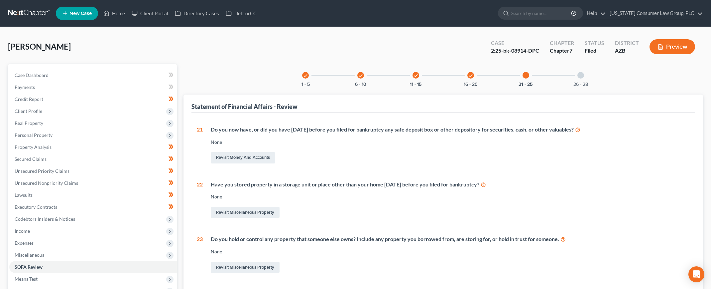
click at [586, 78] on div "26 - 28" at bounding box center [581, 75] width 23 height 23
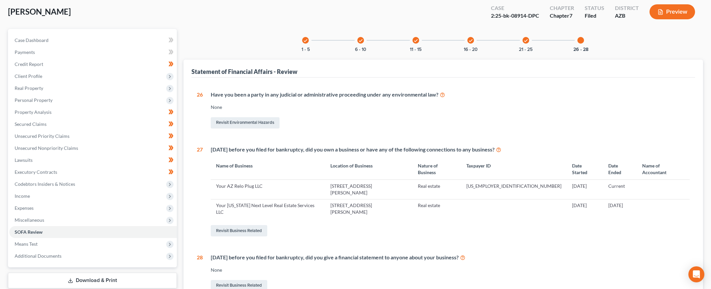
scroll to position [89, 0]
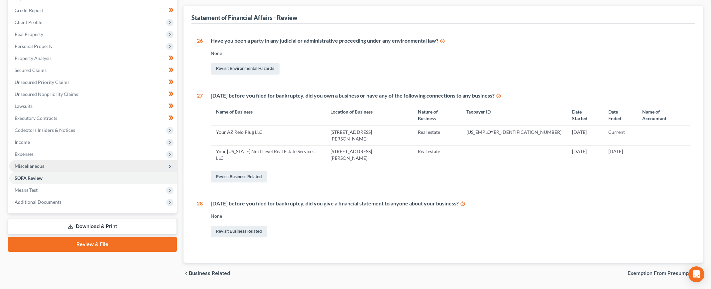
click at [32, 165] on span "Miscellaneous" at bounding box center [30, 166] width 30 height 6
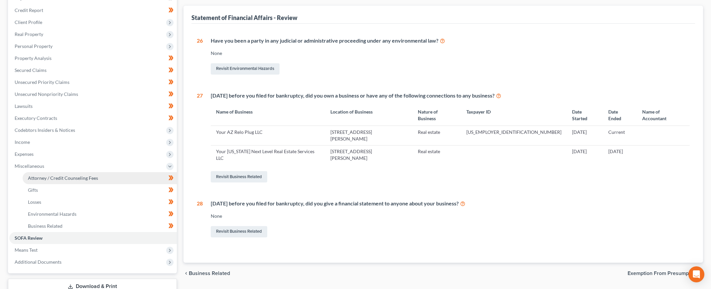
click at [36, 175] on span "Attorney / Credit Counseling Fees" at bounding box center [63, 178] width 70 height 6
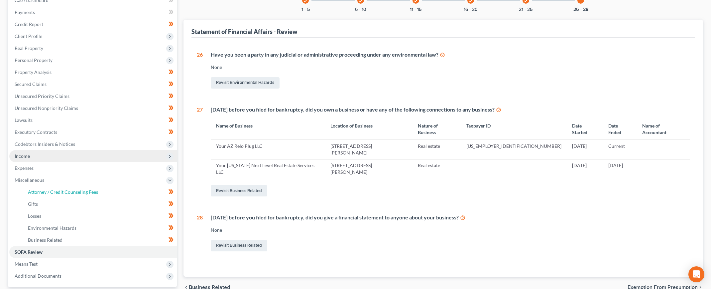
select select "7"
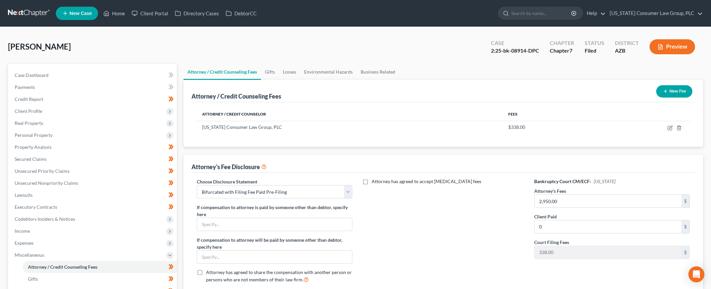
scroll to position [129, 0]
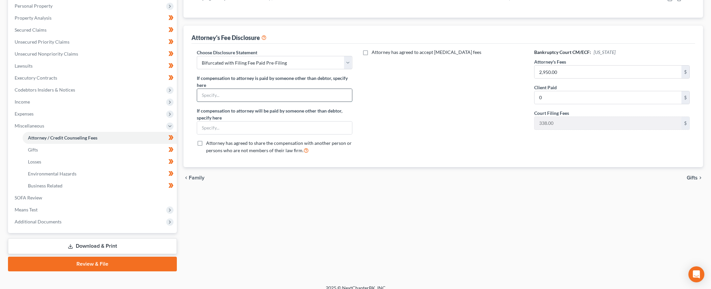
click at [272, 97] on input "text" at bounding box center [274, 95] width 155 height 13
type input "[PERSON_NAME]"
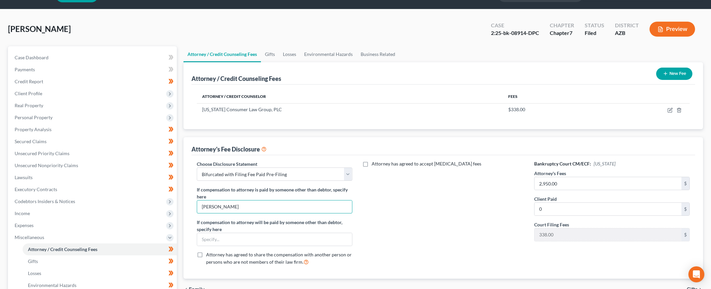
scroll to position [0, 0]
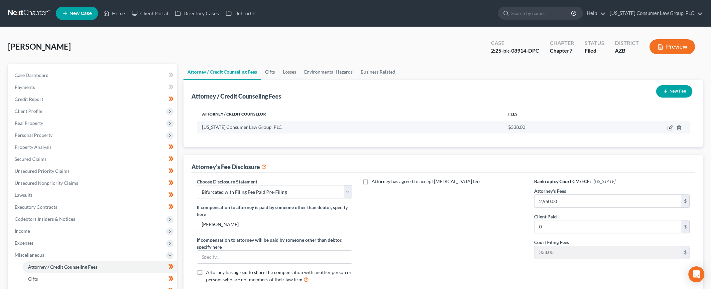
click at [671, 128] on icon "button" at bounding box center [670, 127] width 5 height 5
select select "3"
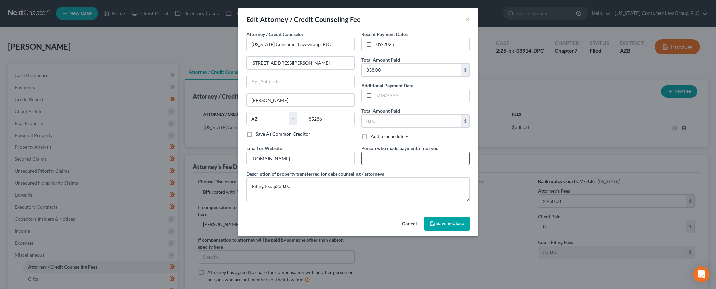
click at [392, 161] on input "text" at bounding box center [416, 158] width 108 height 13
type input "Gerald Scott (Spouse)"
drag, startPoint x: 432, startPoint y: 221, endPoint x: 421, endPoint y: 221, distance: 11.3
click at [433, 221] on icon "button" at bounding box center [432, 223] width 5 height 5
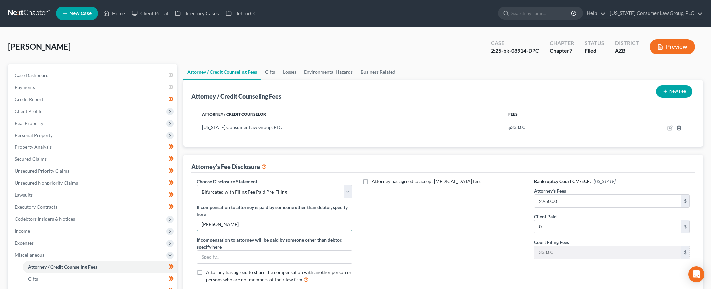
click at [239, 222] on input "[PERSON_NAME]" at bounding box center [274, 224] width 155 height 13
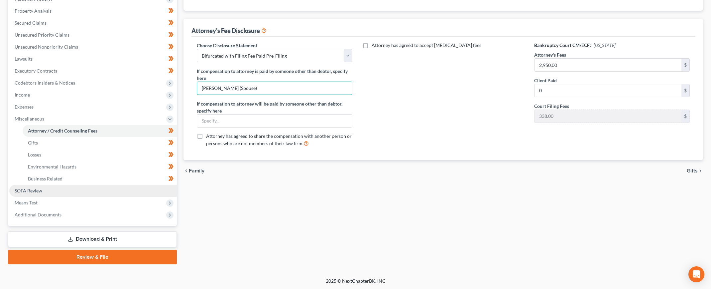
type input "Gerald Scott (Spouse)"
click at [45, 191] on link "SOFA Review" at bounding box center [93, 191] width 168 height 12
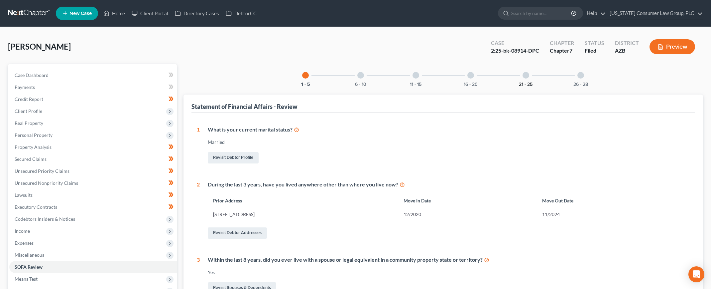
click at [528, 84] on button "21 - 25" at bounding box center [526, 84] width 14 height 5
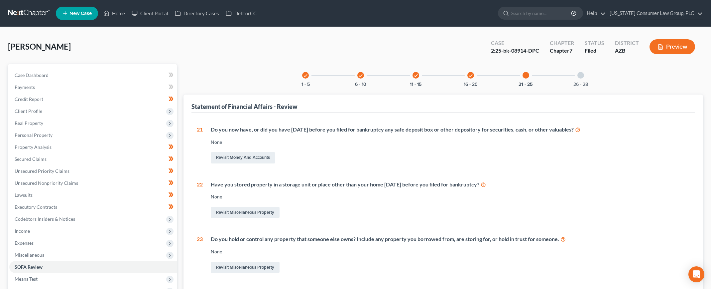
click at [469, 79] on div "check 16 - 20" at bounding box center [471, 75] width 23 height 23
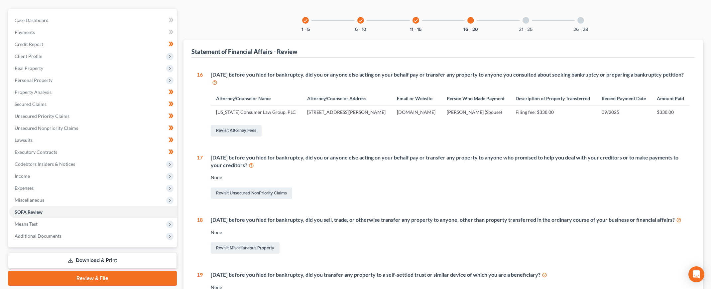
scroll to position [66, 0]
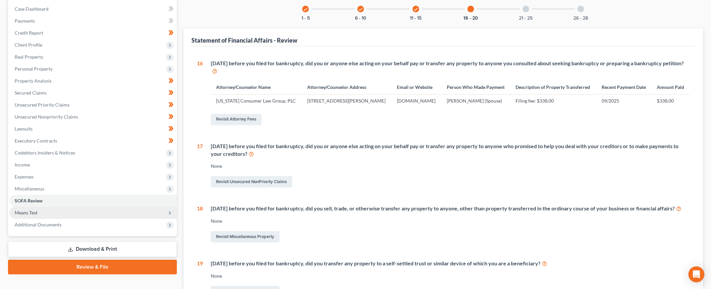
click at [31, 213] on span "Means Test" at bounding box center [26, 212] width 23 height 6
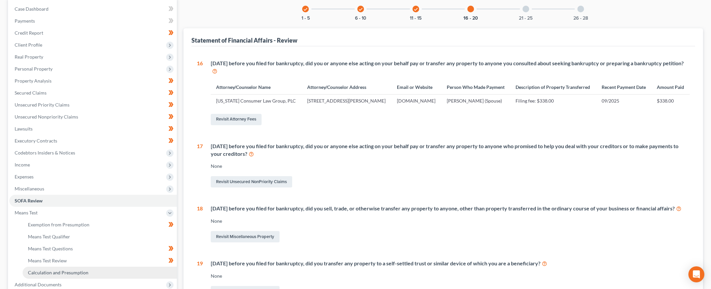
click at [46, 270] on span "Calculation and Presumption" at bounding box center [58, 272] width 61 height 6
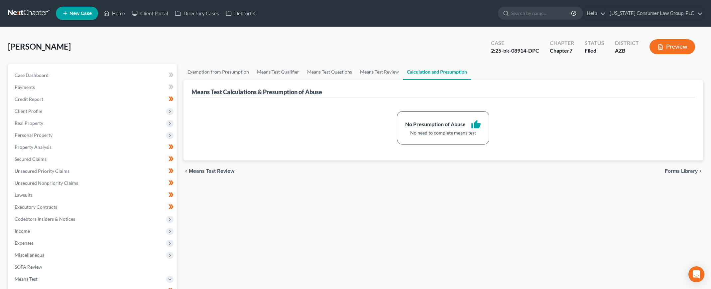
click at [671, 45] on button "Preview" at bounding box center [673, 46] width 46 height 15
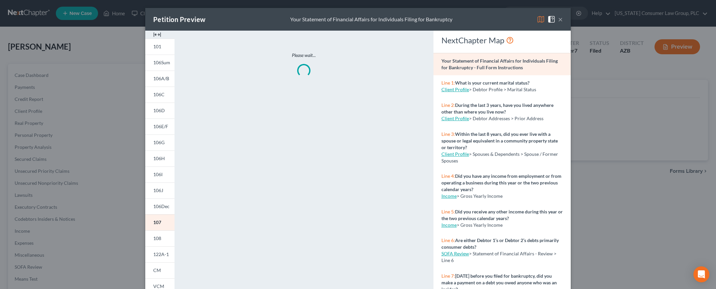
scroll to position [80, 0]
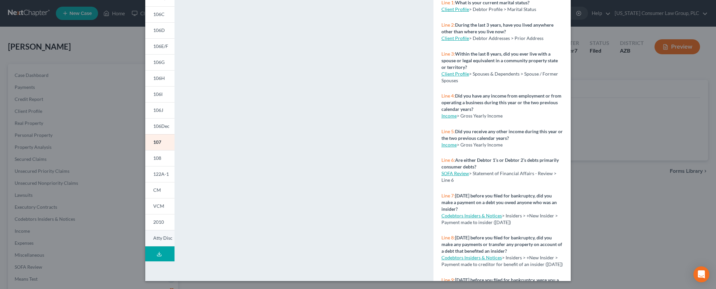
click at [165, 238] on span "Atty Disc" at bounding box center [162, 238] width 19 height 6
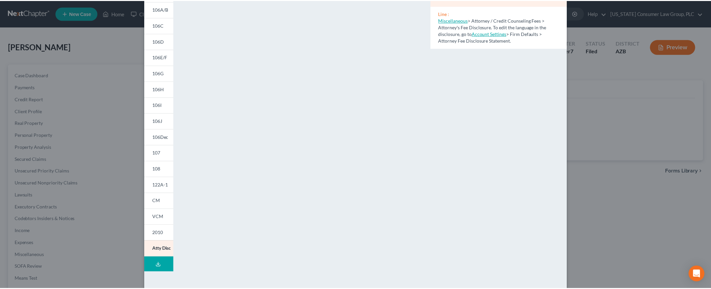
scroll to position [0, 0]
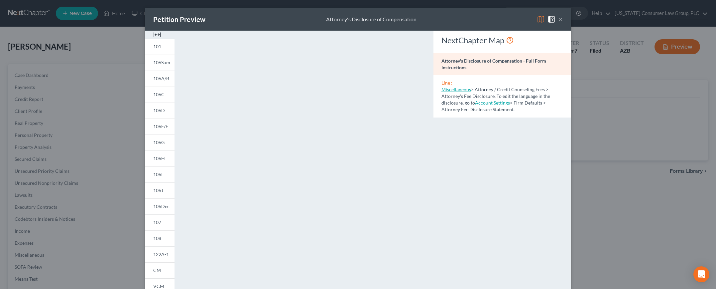
click at [560, 21] on button "×" at bounding box center [560, 19] width 5 height 8
